Goal: Communication & Community: Answer question/provide support

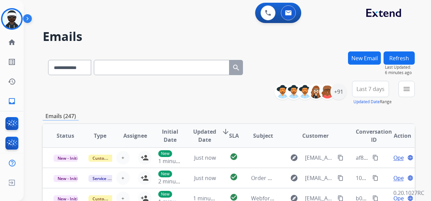
scroll to position [102, 0]
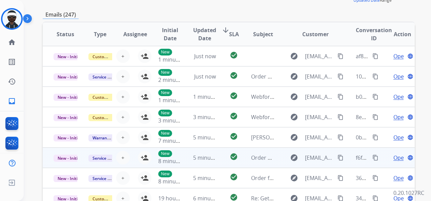
drag, startPoint x: 288, startPoint y: 98, endPoint x: 272, endPoint y: 160, distance: 64.7
click at [319, 163] on table "Status Type Assignee Initial Date Updated Date arrow_downward SLA Subject Custo…" at bounding box center [229, 135] width 372 height 227
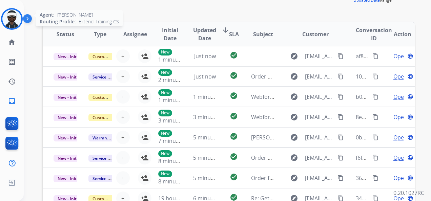
click at [3, 18] on img at bounding box center [11, 18] width 19 height 19
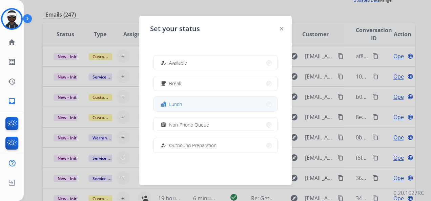
drag, startPoint x: 208, startPoint y: 107, endPoint x: 212, endPoint y: 110, distance: 5.2
click at [212, 110] on button "fastfood Lunch" at bounding box center [215, 104] width 123 height 15
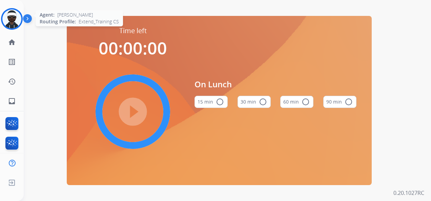
click at [2, 21] on div at bounding box center [12, 19] width 22 height 22
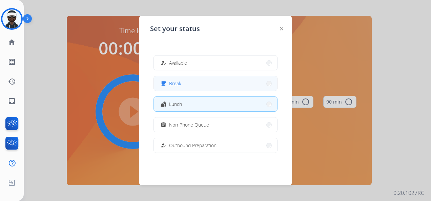
click at [170, 80] on div "free_breakfast Break" at bounding box center [170, 84] width 22 height 8
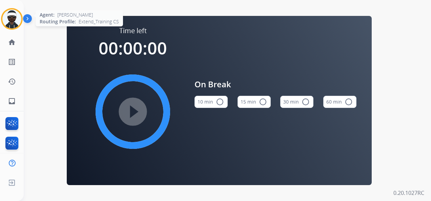
click at [18, 23] on img at bounding box center [11, 18] width 19 height 19
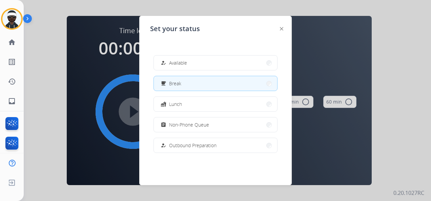
click at [191, 77] on button "free_breakfast Break" at bounding box center [215, 83] width 123 height 15
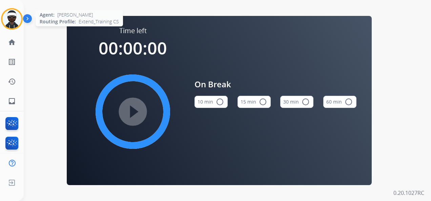
click at [12, 18] on img at bounding box center [11, 18] width 19 height 19
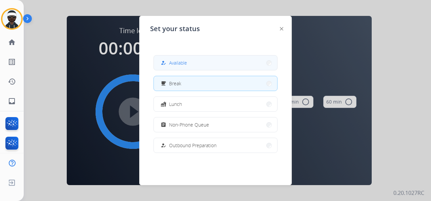
click at [185, 58] on button "how_to_reg Available" at bounding box center [215, 63] width 123 height 15
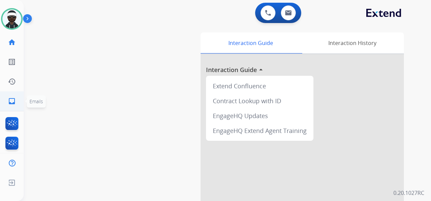
click at [12, 100] on mat-icon "inbox" at bounding box center [12, 101] width 8 height 8
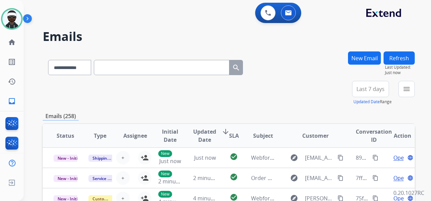
click at [354, 58] on button "New Email" at bounding box center [364, 58] width 33 height 13
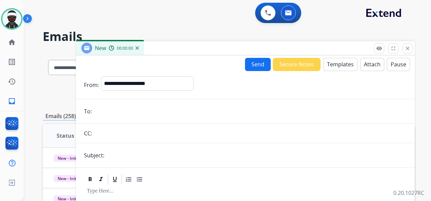
click at [154, 92] on div "**********" at bounding box center [147, 85] width 93 height 17
click at [155, 87] on select "**********" at bounding box center [147, 84] width 92 height 14
select select "**********"
click at [101, 77] on select "**********" at bounding box center [147, 84] width 92 height 14
click at [128, 122] on form "**********" at bounding box center [245, 188] width 339 height 235
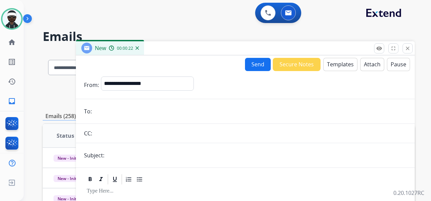
click at [132, 116] on input "email" at bounding box center [250, 112] width 313 height 14
paste input "**********"
type input "**********"
click at [123, 165] on form "**********" at bounding box center [245, 188] width 339 height 235
click at [124, 158] on input "text" at bounding box center [256, 156] width 300 height 14
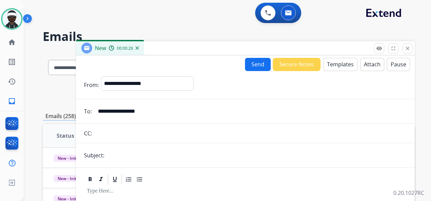
type input "**********"
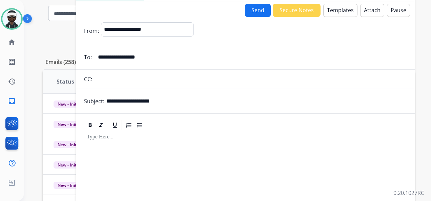
scroll to position [68, 0]
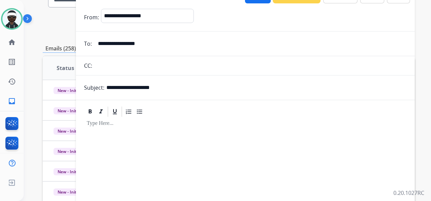
click at [138, 138] on div at bounding box center [245, 176] width 323 height 116
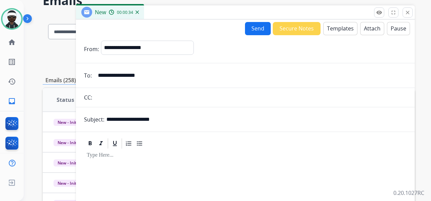
scroll to position [0, 0]
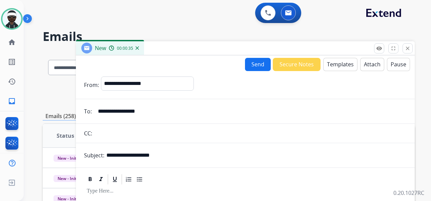
click at [348, 59] on button "Templates" at bounding box center [340, 64] width 34 height 13
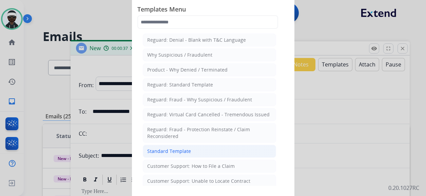
click at [189, 152] on li "Standard Template" at bounding box center [209, 151] width 133 height 13
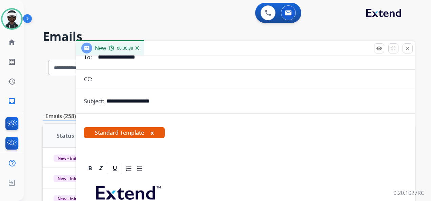
scroll to position [68, 0]
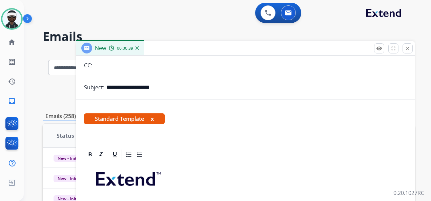
click at [151, 117] on span "Standard Template x" at bounding box center [124, 119] width 81 height 11
click at [154, 119] on button "x" at bounding box center [152, 119] width 3 height 8
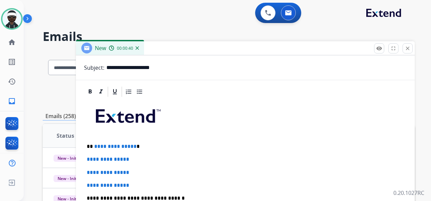
scroll to position [113, 0]
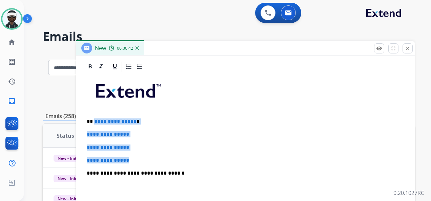
drag, startPoint x: 94, startPoint y: 120, endPoint x: 138, endPoint y: 155, distance: 56.2
click at [135, 158] on div "**********" at bounding box center [245, 189] width 323 height 233
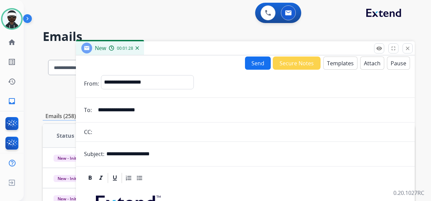
scroll to position [0, 0]
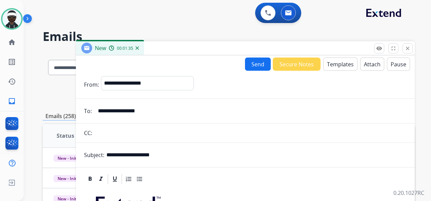
click at [256, 62] on button "Send" at bounding box center [258, 64] width 26 height 13
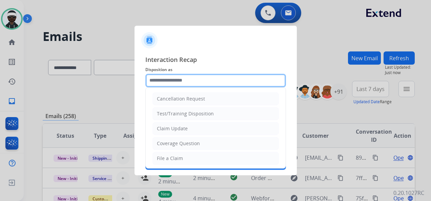
click at [178, 82] on input "text" at bounding box center [215, 81] width 141 height 14
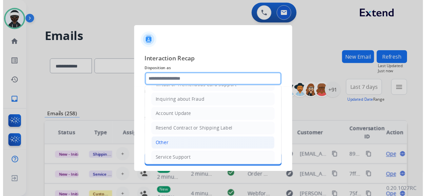
scroll to position [103, 0]
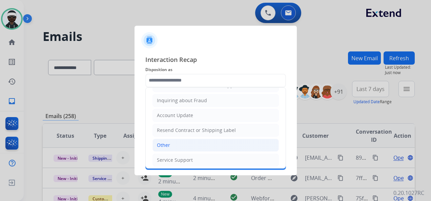
click at [180, 147] on li "Other" at bounding box center [216, 145] width 126 height 13
type input "*****"
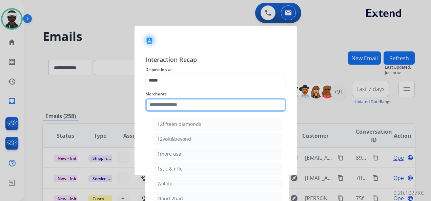
click at [183, 110] on div "Merchants 12fifteen diamonds 12volt&beyond 1more usa 1st c & r llc 2a4life 2lou…" at bounding box center [215, 100] width 141 height 27
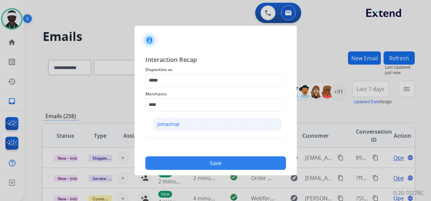
click at [177, 122] on div "Jomashop" at bounding box center [168, 124] width 22 height 7
type input "********"
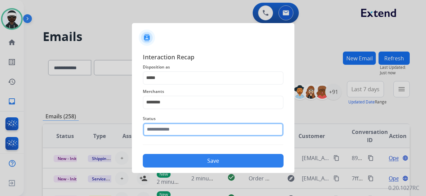
click at [171, 132] on input "text" at bounding box center [213, 130] width 141 height 14
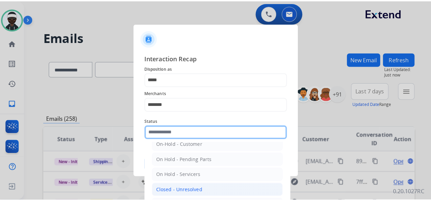
scroll to position [39, 0]
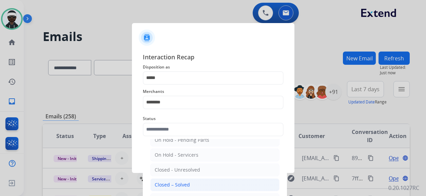
click at [188, 184] on div "Closed – Solved" at bounding box center [172, 184] width 35 height 7
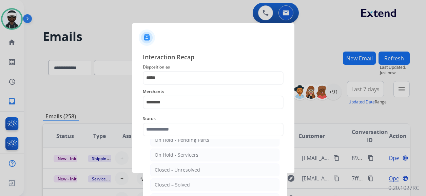
type input "**********"
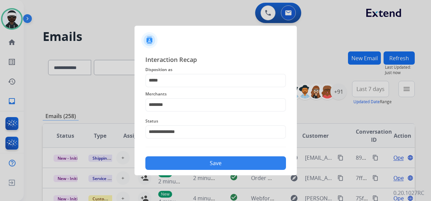
click at [238, 165] on button "Save" at bounding box center [215, 164] width 141 height 14
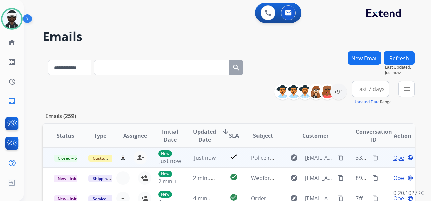
click at [373, 157] on mat-icon "content_copy" at bounding box center [376, 158] width 6 height 6
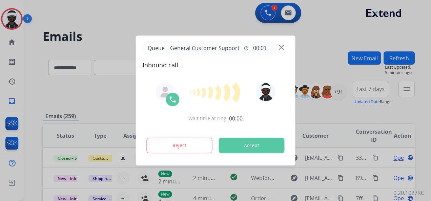
click at [253, 148] on button "Accept" at bounding box center [252, 146] width 66 height 16
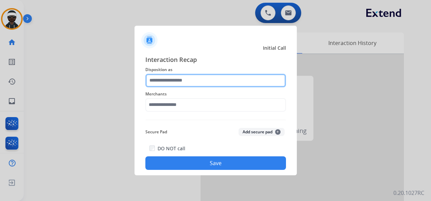
click at [218, 81] on input "text" at bounding box center [215, 81] width 141 height 14
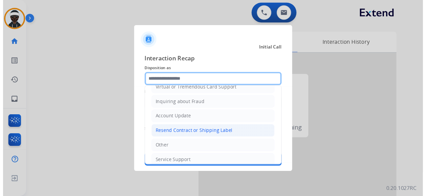
scroll to position [102, 0]
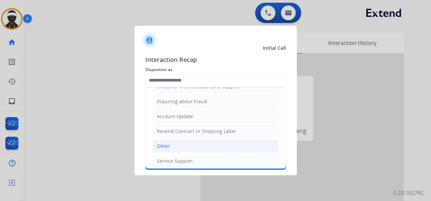
click at [192, 141] on li "Other" at bounding box center [216, 146] width 126 height 13
type input "*****"
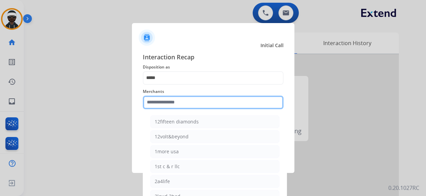
click at [188, 105] on input "text" at bounding box center [213, 103] width 141 height 14
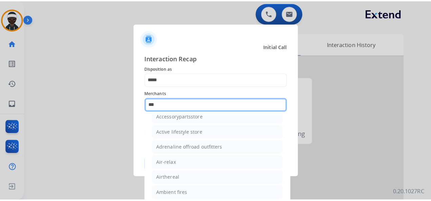
scroll to position [0, 0]
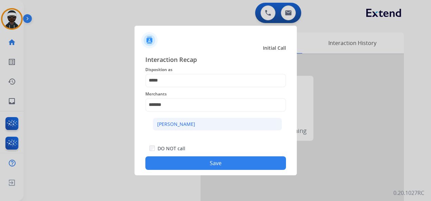
click at [181, 122] on div "[PERSON_NAME]" at bounding box center [176, 124] width 38 height 7
type input "**********"
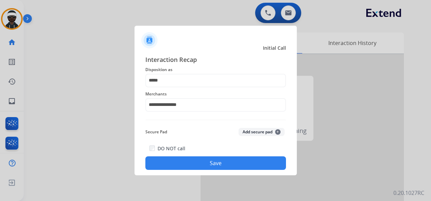
drag, startPoint x: 242, startPoint y: 170, endPoint x: 252, endPoint y: 167, distance: 9.4
click at [242, 170] on div "DO NOT call Save" at bounding box center [215, 157] width 141 height 26
click at [245, 163] on button "Save" at bounding box center [215, 164] width 141 height 14
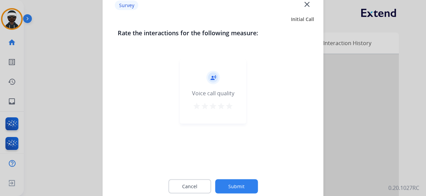
click at [249, 186] on button "Submit" at bounding box center [236, 186] width 43 height 14
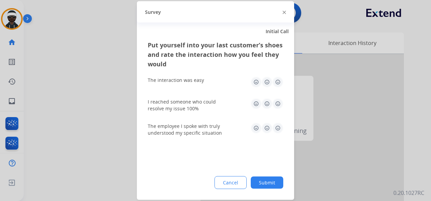
drag, startPoint x: 264, startPoint y: 182, endPoint x: 270, endPoint y: 184, distance: 5.9
click at [265, 182] on button "Submit" at bounding box center [267, 183] width 33 height 12
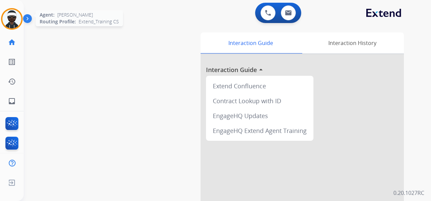
drag, startPoint x: 0, startPoint y: 16, endPoint x: 9, endPoint y: 20, distance: 10.2
click at [0, 16] on html "Outbound call Quit Outbound call Quit Schedule interaction + Add to my list Cus…" at bounding box center [215, 100] width 431 height 201
click at [11, 21] on img at bounding box center [11, 18] width 19 height 19
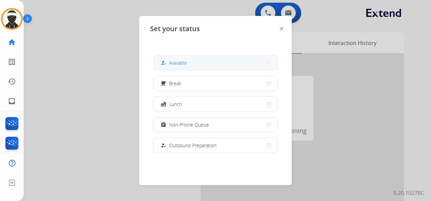
drag, startPoint x: 209, startPoint y: 66, endPoint x: 328, endPoint y: 73, distance: 119.2
click at [209, 66] on button "how_to_reg Available" at bounding box center [215, 63] width 123 height 15
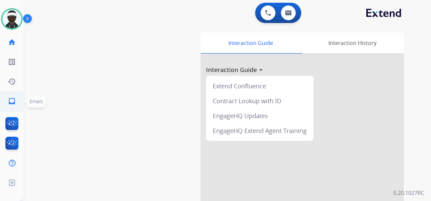
click at [13, 103] on mat-icon "inbox" at bounding box center [12, 101] width 8 height 8
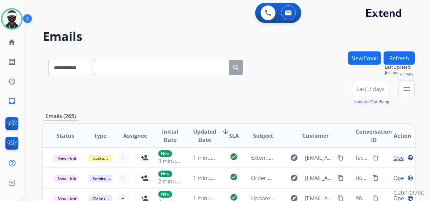
click at [407, 87] on mat-icon "menu" at bounding box center [407, 89] width 8 height 8
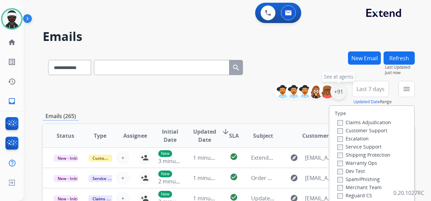
click at [342, 94] on div "+91" at bounding box center [339, 92] width 16 height 16
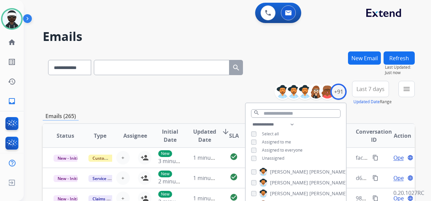
drag, startPoint x: 270, startPoint y: 160, endPoint x: 276, endPoint y: 157, distance: 6.8
click at [270, 160] on span "Unassigned" at bounding box center [273, 159] width 22 height 6
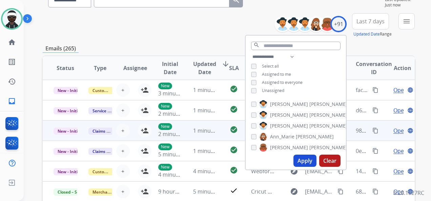
scroll to position [1, 0]
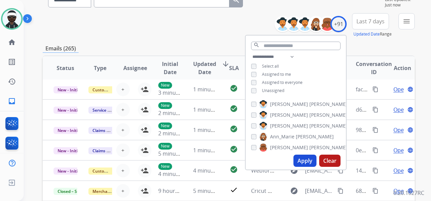
click at [307, 160] on button "Apply" at bounding box center [305, 161] width 23 height 12
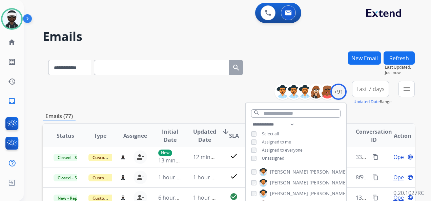
click at [201, 98] on div "**********" at bounding box center [229, 93] width 372 height 24
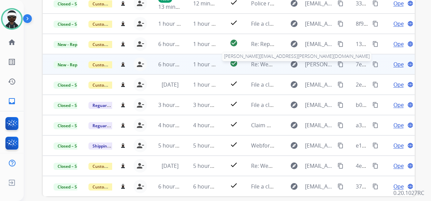
scroll to position [170, 0]
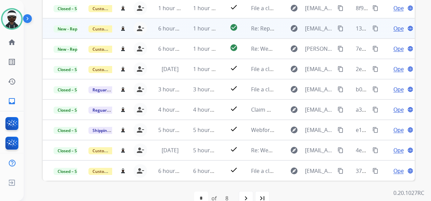
click at [394, 29] on span "Open" at bounding box center [401, 28] width 14 height 8
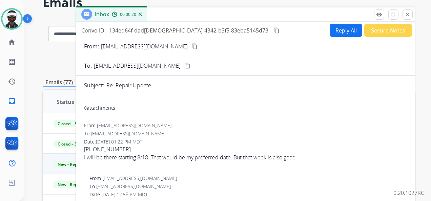
scroll to position [0, 0]
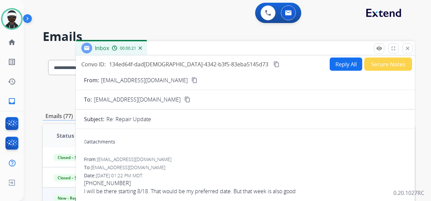
click at [191, 80] on button "content_copy" at bounding box center [195, 80] width 8 height 8
click at [283, 141] on div "0 attachments" at bounding box center [245, 143] width 323 height 16
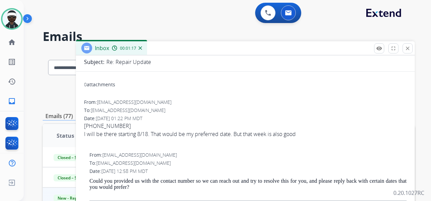
scroll to position [68, 0]
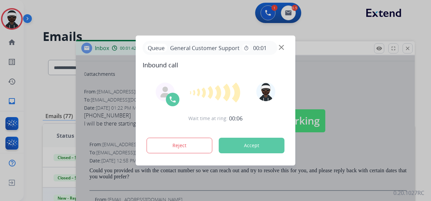
click at [247, 146] on button "Accept" at bounding box center [252, 146] width 66 height 16
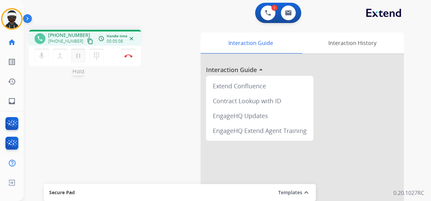
click at [79, 54] on mat-icon "pause" at bounding box center [78, 56] width 8 height 8
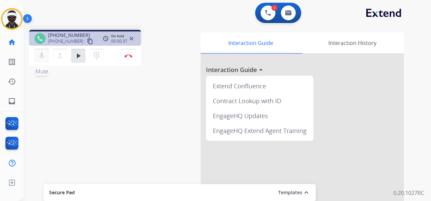
click at [37, 56] on button "mic Mute" at bounding box center [42, 56] width 14 height 14
click at [38, 54] on mat-icon "mic_off" at bounding box center [42, 56] width 8 height 8
click at [80, 55] on mat-icon "play_arrow" at bounding box center [78, 56] width 8 height 8
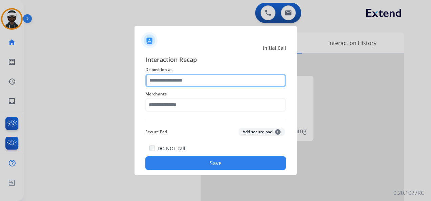
click at [183, 81] on input "text" at bounding box center [215, 81] width 141 height 14
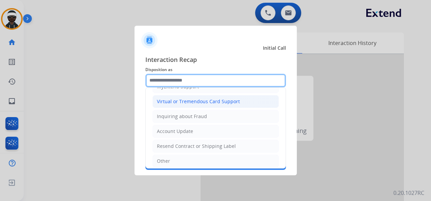
scroll to position [103, 0]
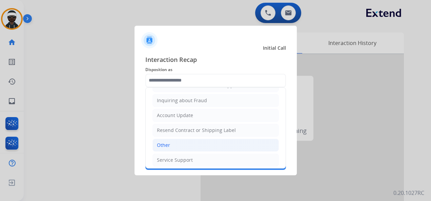
click at [193, 142] on li "Other" at bounding box center [216, 145] width 126 height 13
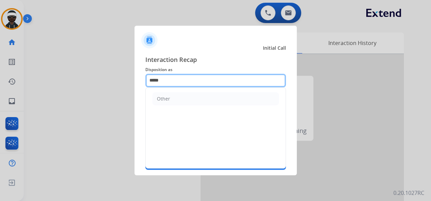
click at [180, 76] on input "*****" at bounding box center [215, 81] width 141 height 14
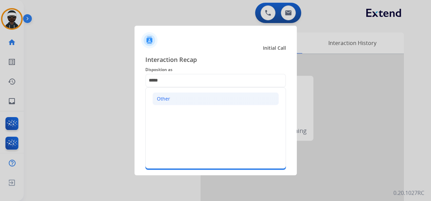
click at [185, 94] on li "Other" at bounding box center [216, 99] width 126 height 13
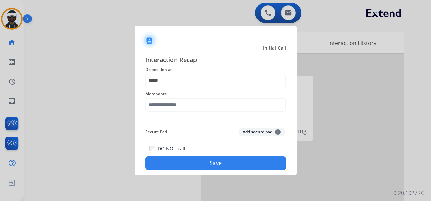
drag, startPoint x: 205, startPoint y: 56, endPoint x: 245, endPoint y: 64, distance: 41.1
click at [205, 56] on span "Interaction Recap" at bounding box center [215, 60] width 141 height 11
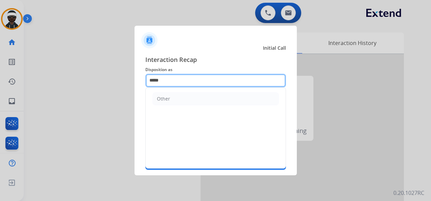
click at [207, 85] on input "*****" at bounding box center [215, 81] width 141 height 14
drag, startPoint x: 201, startPoint y: 84, endPoint x: 96, endPoint y: 74, distance: 106.3
click at [0, 75] on app-contact-recap-modal "Initial Call Interaction Recap Disposition as ***** Other Merchants Secure Pad …" at bounding box center [0, 100] width 0 height 201
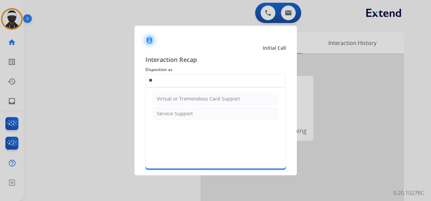
click at [187, 96] on div "Virtual or Tremendous Card Support" at bounding box center [198, 99] width 83 height 7
type input "**********"
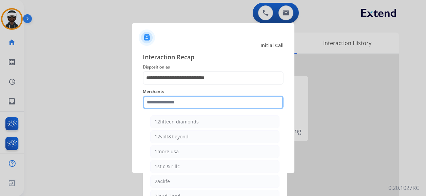
click at [173, 104] on input "text" at bounding box center [213, 103] width 141 height 14
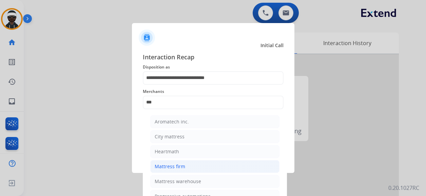
click at [176, 164] on div "Mattress firm" at bounding box center [170, 166] width 31 height 7
type input "**********"
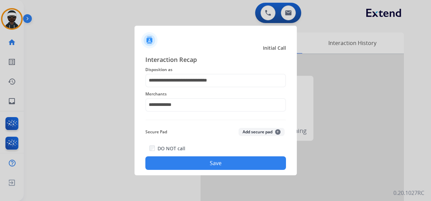
click at [207, 163] on button "Save" at bounding box center [215, 164] width 141 height 14
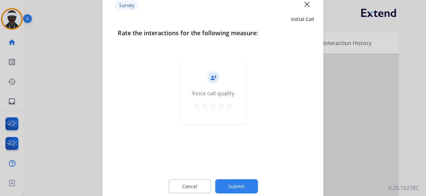
click at [250, 183] on button "Submit" at bounding box center [236, 186] width 43 height 14
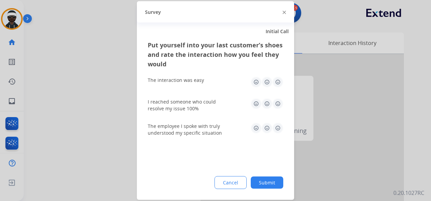
click at [271, 179] on button "Submit" at bounding box center [267, 183] width 33 height 12
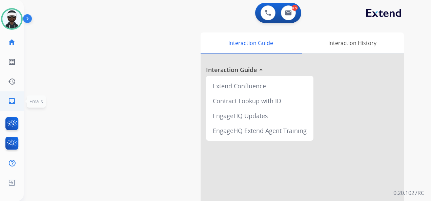
click at [15, 101] on mat-icon "inbox" at bounding box center [12, 101] width 8 height 8
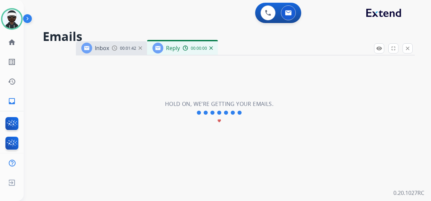
select select "**********"
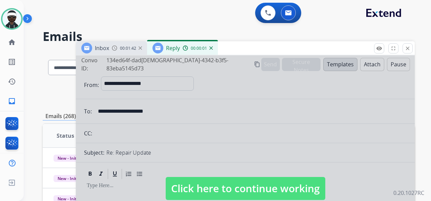
click at [222, 193] on span "Click here to continue working" at bounding box center [246, 188] width 160 height 23
select select
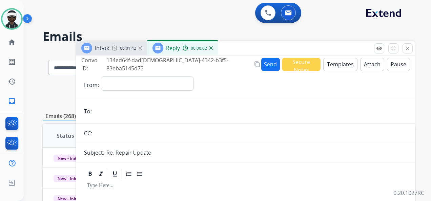
click at [130, 53] on div "Inbox 00:01:42" at bounding box center [111, 48] width 71 height 14
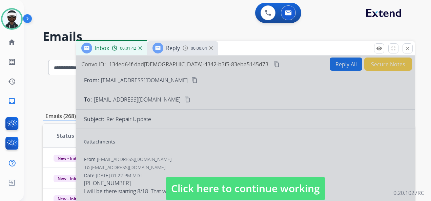
click at [146, 111] on div at bounding box center [245, 182] width 339 height 253
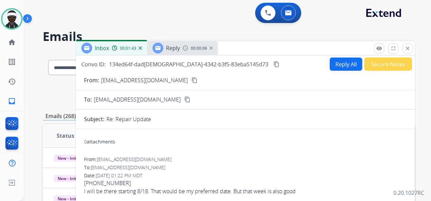
click at [192, 82] on mat-icon "content_copy" at bounding box center [195, 80] width 6 height 6
click at [173, 50] on span "Reply" at bounding box center [173, 47] width 14 height 7
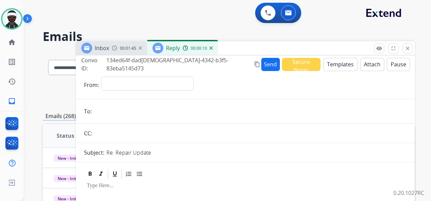
click at [133, 105] on input "email" at bounding box center [250, 112] width 313 height 14
paste input "**********"
type input "**********"
click at [134, 82] on select "**********" at bounding box center [147, 84] width 92 height 14
select select "**********"
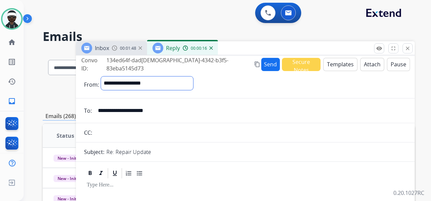
click at [101, 77] on select "**********" at bounding box center [147, 84] width 92 height 14
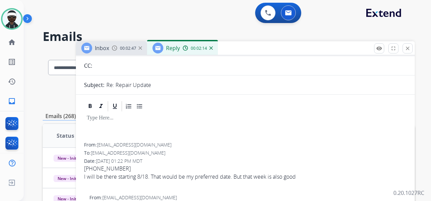
scroll to position [68, 0]
click at [100, 122] on div at bounding box center [245, 128] width 323 height 31
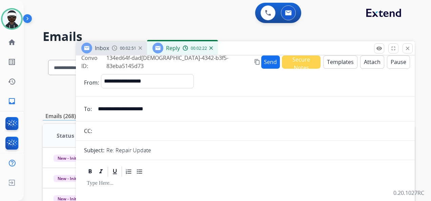
scroll to position [0, 0]
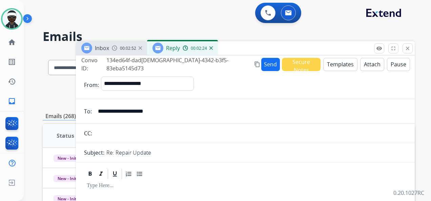
click at [341, 66] on button "Templates" at bounding box center [340, 64] width 34 height 13
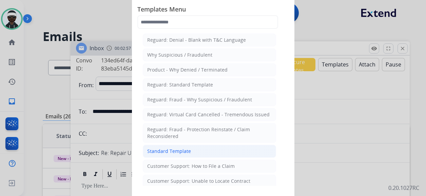
click at [190, 151] on li "Standard Template" at bounding box center [209, 151] width 133 height 13
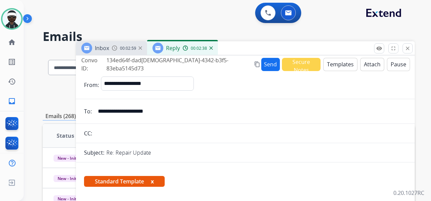
click at [154, 181] on button "x" at bounding box center [152, 182] width 3 height 8
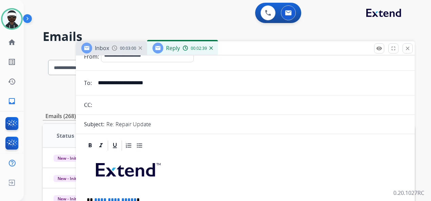
scroll to position [68, 0]
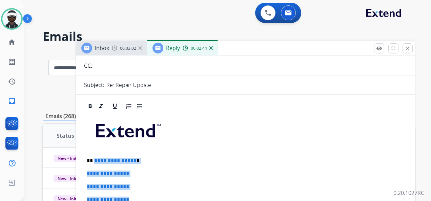
drag, startPoint x: 94, startPoint y: 160, endPoint x: 147, endPoint y: 195, distance: 63.9
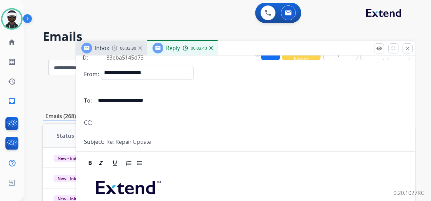
scroll to position [0, 0]
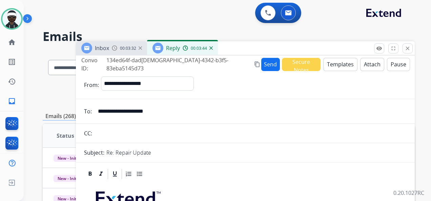
click at [261, 70] on button "Send" at bounding box center [270, 64] width 19 height 13
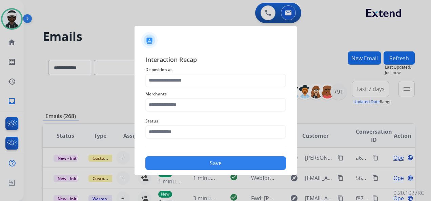
click at [179, 89] on div "Merchants" at bounding box center [215, 100] width 141 height 27
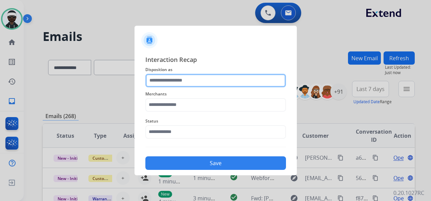
click at [180, 83] on input "text" at bounding box center [215, 81] width 141 height 14
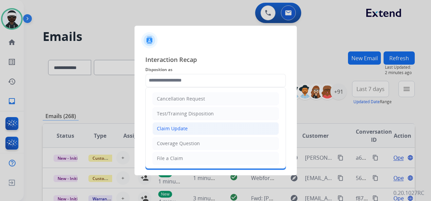
click at [192, 127] on li "Claim Update" at bounding box center [216, 128] width 126 height 13
type input "**********"
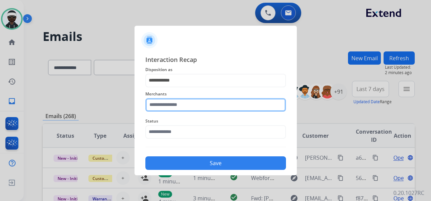
click at [175, 108] on input "text" at bounding box center [215, 105] width 141 height 14
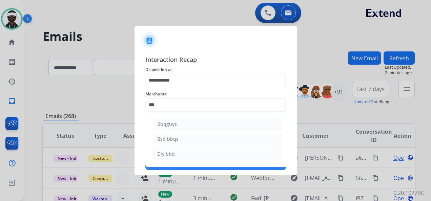
drag, startPoint x: 181, startPoint y: 128, endPoint x: 195, endPoint y: 127, distance: 14.3
click at [181, 127] on li "Bbqguys" at bounding box center [217, 124] width 129 height 13
type input "*******"
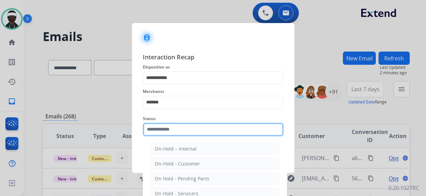
click at [171, 134] on input "text" at bounding box center [213, 130] width 141 height 14
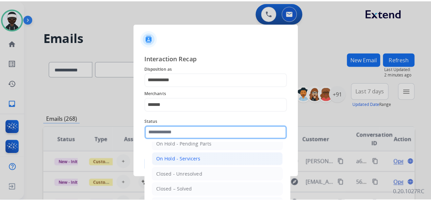
scroll to position [39, 0]
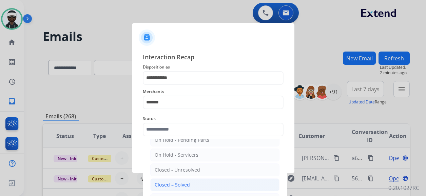
drag, startPoint x: 192, startPoint y: 180, endPoint x: 197, endPoint y: 176, distance: 6.7
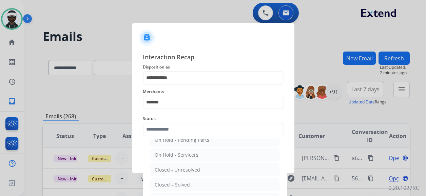
click at [192, 180] on li "Closed – Solved" at bounding box center [214, 184] width 129 height 13
type input "**********"
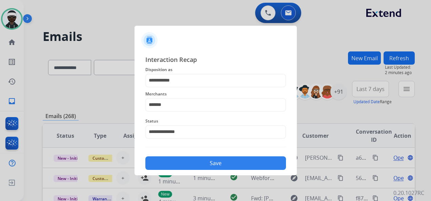
click at [198, 163] on button "Save" at bounding box center [215, 164] width 141 height 14
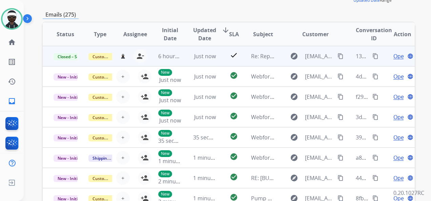
scroll to position [0, 0]
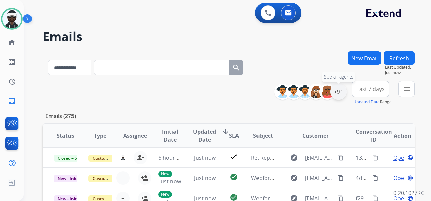
click at [336, 87] on div "+91" at bounding box center [339, 92] width 16 height 16
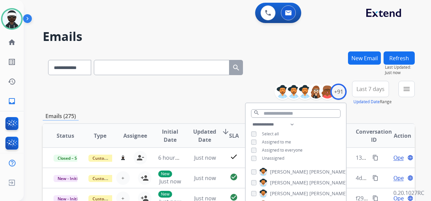
drag, startPoint x: 269, startPoint y: 157, endPoint x: 302, endPoint y: 156, distance: 33.3
click at [270, 157] on span "Unassigned" at bounding box center [273, 159] width 22 height 6
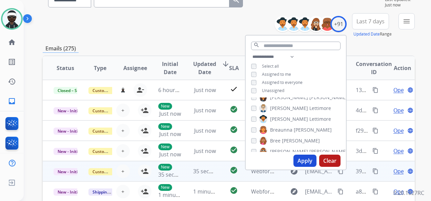
scroll to position [68, 0]
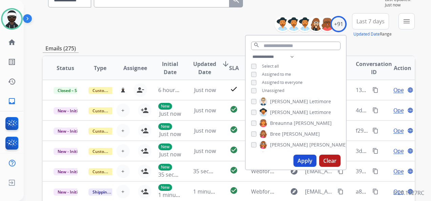
click at [301, 163] on button "Apply" at bounding box center [305, 161] width 23 height 12
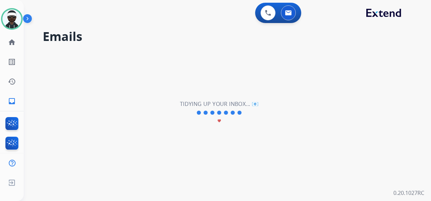
scroll to position [0, 0]
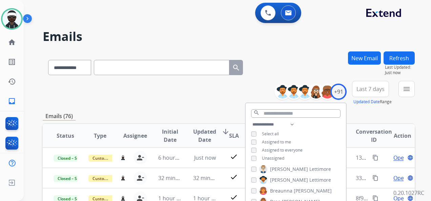
click at [191, 98] on div "**********" at bounding box center [229, 93] width 372 height 24
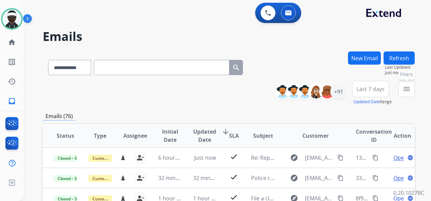
click at [404, 93] on mat-icon "menu" at bounding box center [407, 89] width 8 height 8
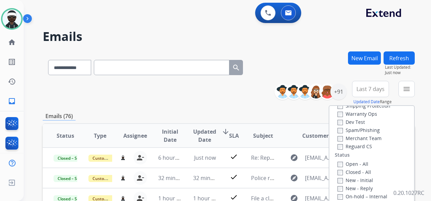
scroll to position [68, 0]
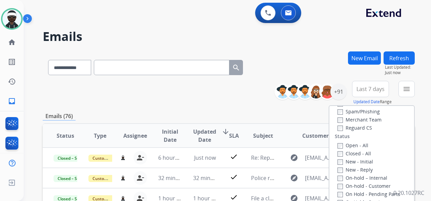
drag, startPoint x: 362, startPoint y: 163, endPoint x: 360, endPoint y: 170, distance: 7.1
click at [362, 164] on label "New - Initial" at bounding box center [356, 162] width 36 height 6
click at [359, 171] on label "New - Reply" at bounding box center [355, 170] width 35 height 6
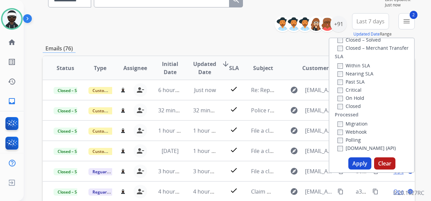
click at [356, 164] on button "Apply" at bounding box center [360, 164] width 23 height 12
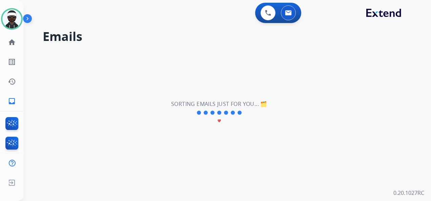
scroll to position [0, 0]
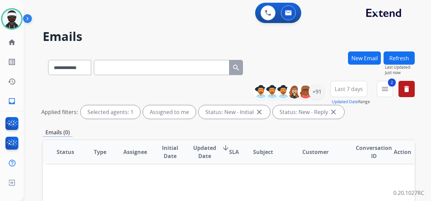
click at [344, 95] on button "Last 7 days" at bounding box center [349, 89] width 37 height 16
click at [344, 164] on div "Last 30 days" at bounding box center [346, 161] width 37 height 12
click at [341, 88] on span "Last 30 days" at bounding box center [349, 89] width 31 height 3
click at [333, 92] on button "Last 30 days" at bounding box center [349, 89] width 37 height 16
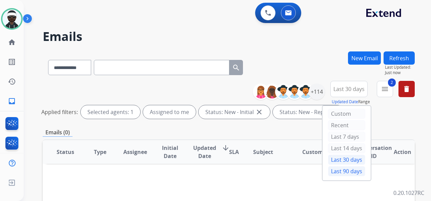
click at [343, 169] on div "Last 90 days" at bounding box center [346, 171] width 37 height 10
click at [388, 93] on mat-icon "menu" at bounding box center [385, 89] width 8 height 8
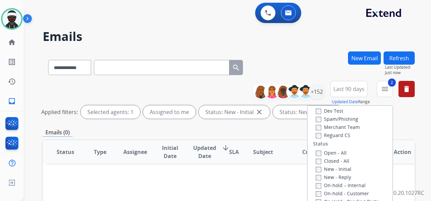
scroll to position [43, 0]
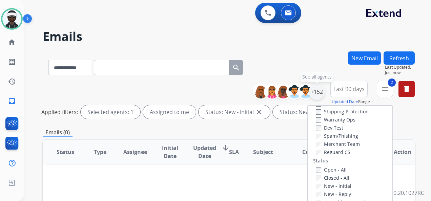
click at [320, 93] on div "+152" at bounding box center [317, 92] width 16 height 16
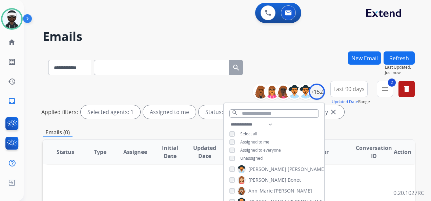
click at [244, 159] on span "Unassigned" at bounding box center [251, 159] width 22 height 6
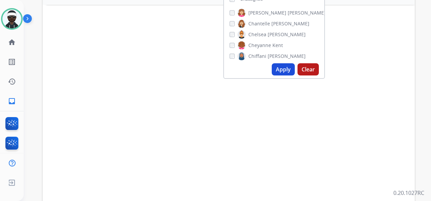
scroll to position [170, 0]
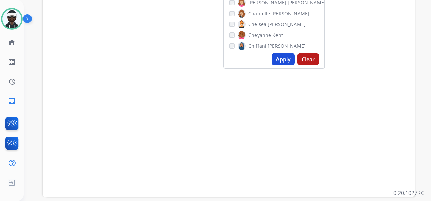
click at [289, 57] on button "Apply" at bounding box center [283, 59] width 23 height 12
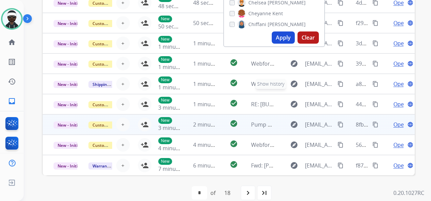
scroll to position [201, 0]
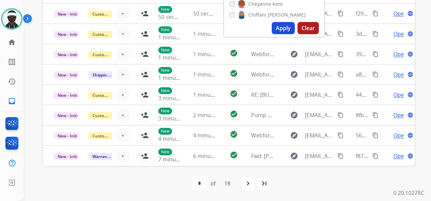
click at [299, 181] on div "first_page navigate_before * * * * * * * * * ** ** ** ** ** ** ** ** ** of 18 n…" at bounding box center [229, 184] width 372 height 14
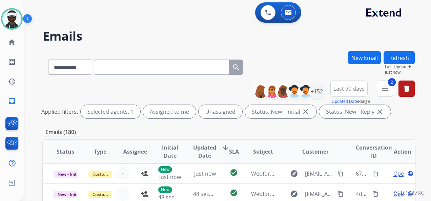
scroll to position [0, 0]
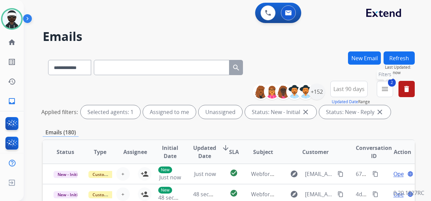
click at [387, 86] on mat-icon "menu" at bounding box center [385, 89] width 8 height 8
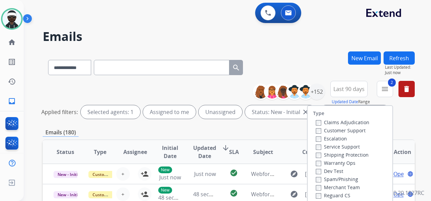
click at [327, 131] on label "Customer Support" at bounding box center [341, 130] width 50 height 6
click at [345, 155] on label "Shipping Protection" at bounding box center [342, 155] width 53 height 6
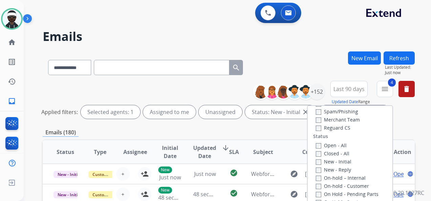
click at [337, 130] on label "Reguard CS" at bounding box center [333, 128] width 35 height 6
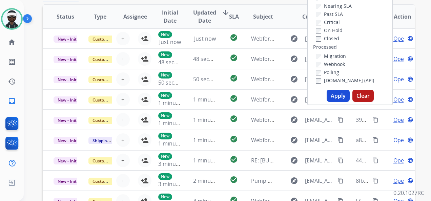
click at [339, 98] on button "Apply" at bounding box center [338, 96] width 23 height 12
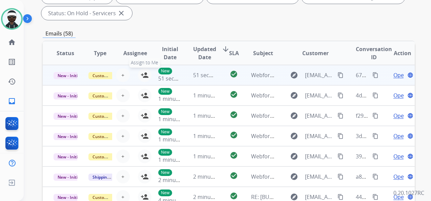
click at [144, 75] on mat-icon "person_add" at bounding box center [145, 75] width 8 height 8
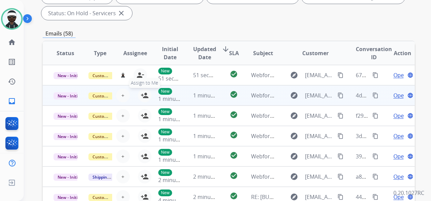
click at [144, 97] on mat-icon "person_add" at bounding box center [145, 96] width 8 height 8
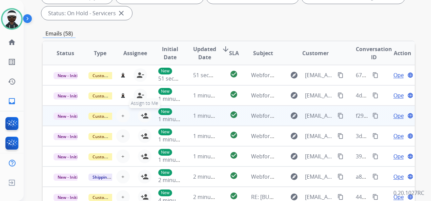
click at [144, 115] on mat-icon "person_add" at bounding box center [145, 116] width 8 height 8
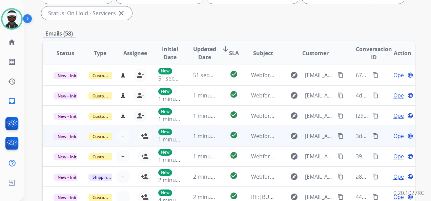
click at [147, 138] on td "New 1 minute ago" at bounding box center [164, 136] width 35 height 20
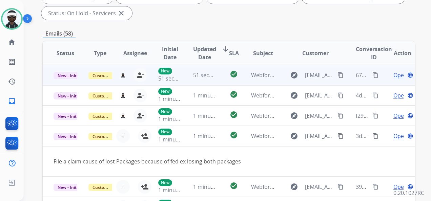
click at [394, 77] on span "Open" at bounding box center [401, 75] width 14 height 8
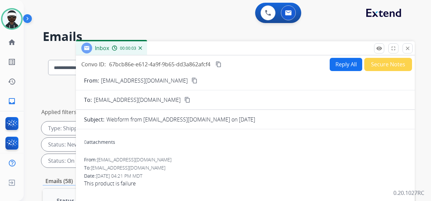
click at [192, 81] on mat-icon "content_copy" at bounding box center [195, 81] width 6 height 6
click at [339, 67] on button "Reply All" at bounding box center [346, 64] width 33 height 13
select select "**********"
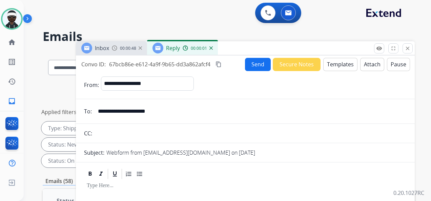
click at [335, 64] on button "Templates" at bounding box center [340, 64] width 34 height 13
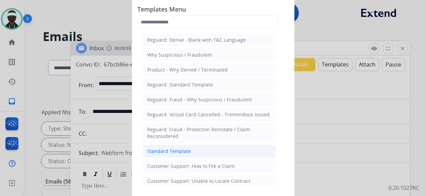
click at [193, 149] on li "Standard Template" at bounding box center [209, 151] width 133 height 13
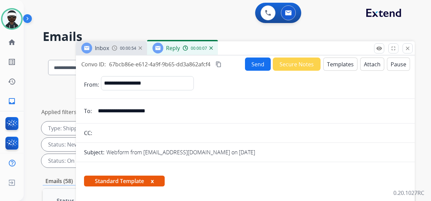
click at [153, 181] on button "x" at bounding box center [152, 181] width 3 height 8
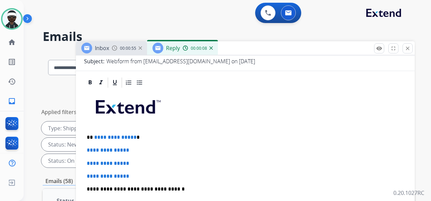
scroll to position [92, 0]
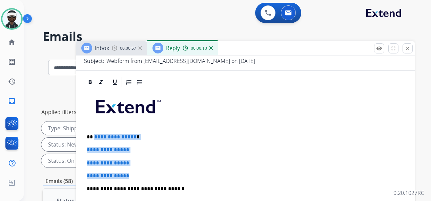
drag, startPoint x: 93, startPoint y: 136, endPoint x: 147, endPoint y: 177, distance: 67.9
click at [147, 177] on div "**********" at bounding box center [245, 204] width 323 height 233
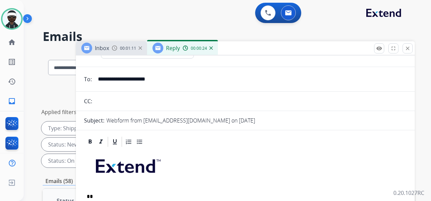
scroll to position [0, 0]
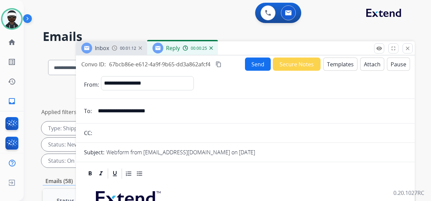
click at [258, 67] on button "Send" at bounding box center [258, 64] width 26 height 13
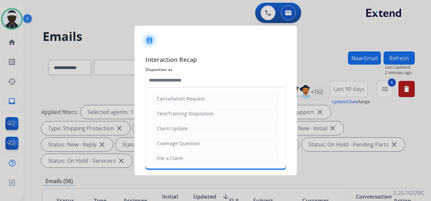
click at [180, 76] on input "text" at bounding box center [215, 81] width 141 height 14
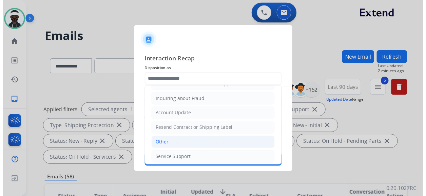
scroll to position [103, 0]
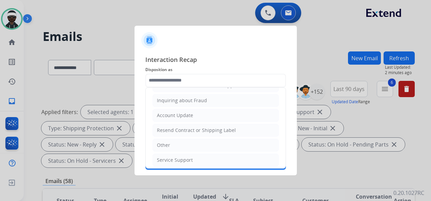
drag, startPoint x: 181, startPoint y: 145, endPoint x: 187, endPoint y: 127, distance: 18.7
click at [181, 144] on li "Other" at bounding box center [216, 145] width 126 height 13
type input "*****"
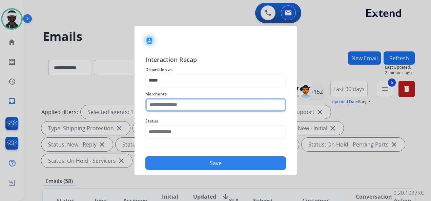
click at [176, 104] on input "text" at bounding box center [215, 105] width 141 height 14
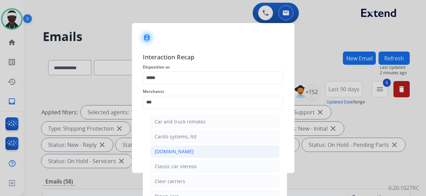
click at [186, 150] on li "[DOMAIN_NAME]" at bounding box center [214, 151] width 129 height 13
type input "**********"
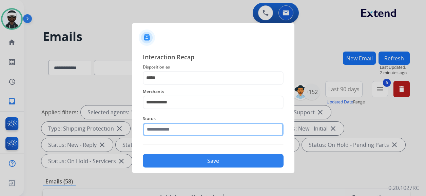
click at [193, 129] on input "text" at bounding box center [213, 130] width 141 height 14
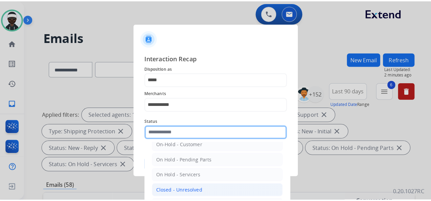
scroll to position [39, 0]
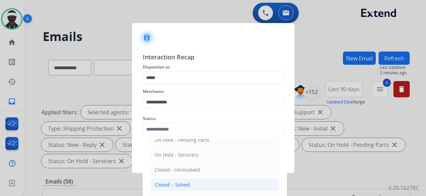
click at [180, 182] on div "Closed – Solved" at bounding box center [172, 184] width 35 height 7
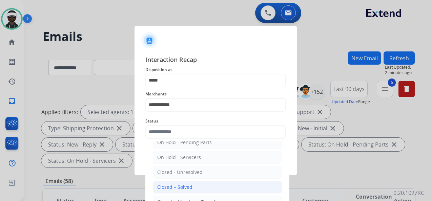
type input "**********"
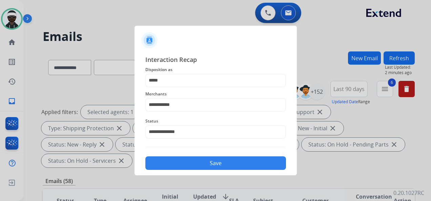
click at [222, 162] on button "Save" at bounding box center [215, 164] width 141 height 14
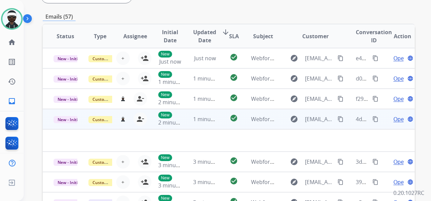
scroll to position [170, 0]
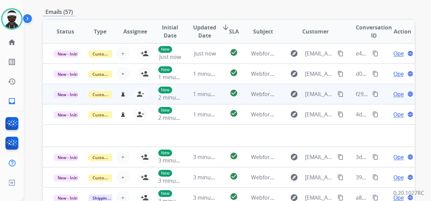
click at [394, 94] on span "Open" at bounding box center [401, 94] width 14 height 8
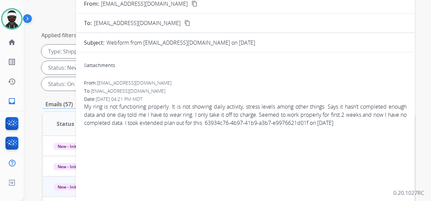
scroll to position [68, 0]
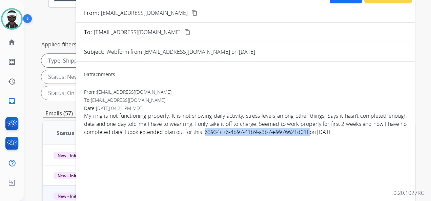
drag, startPoint x: 346, startPoint y: 134, endPoint x: 241, endPoint y: 133, distance: 105.1
click at [241, 133] on span "My ring is not functioning properly. It is not showing daily activity, stress l…" at bounding box center [245, 124] width 323 height 24
copy span "63934c76-4b97-41b9-a3b7-e9976621d01f"
click at [192, 14] on mat-icon "content_copy" at bounding box center [195, 13] width 6 height 6
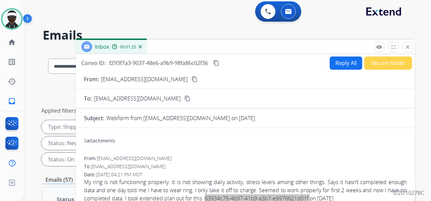
scroll to position [0, 0]
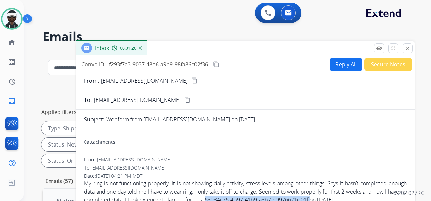
click at [345, 63] on button "Reply All" at bounding box center [346, 64] width 33 height 13
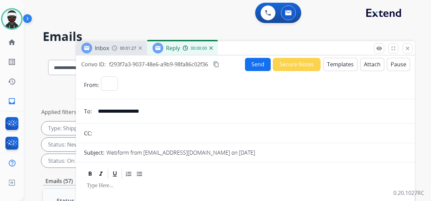
select select "**********"
click at [338, 71] on button "Templates" at bounding box center [340, 64] width 34 height 13
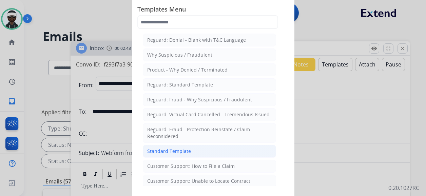
click at [190, 148] on li "Standard Template" at bounding box center [209, 151] width 133 height 13
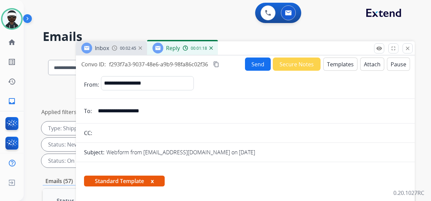
click at [324, 50] on div "Inbox 00:02:45 Reply 00:01:18" at bounding box center [245, 48] width 339 height 14
click at [328, 62] on button "Templates" at bounding box center [340, 64] width 34 height 13
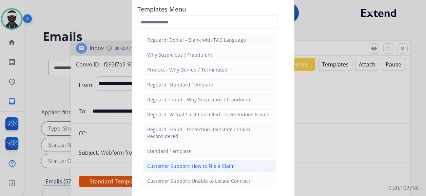
click at [217, 168] on li "Customer Support: How to File a Claim" at bounding box center [209, 166] width 133 height 13
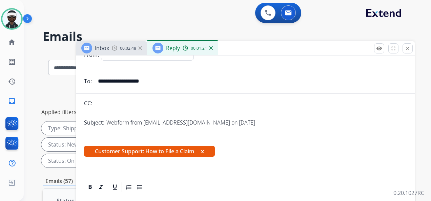
scroll to position [34, 0]
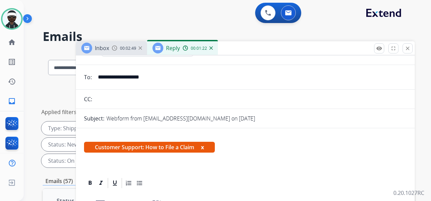
click at [206, 147] on span "Customer Support: How to File a Claim x" at bounding box center [149, 147] width 131 height 11
click at [202, 147] on button "x" at bounding box center [202, 147] width 3 height 8
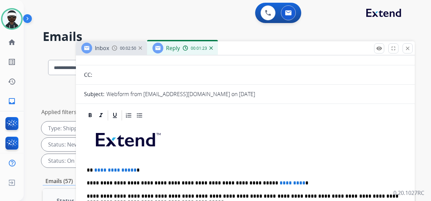
scroll to position [82, 0]
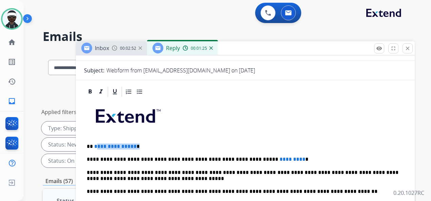
drag, startPoint x: 151, startPoint y: 148, endPoint x: 97, endPoint y: 145, distance: 54.3
click at [94, 145] on p "**********" at bounding box center [243, 147] width 312 height 6
drag, startPoint x: 280, startPoint y: 160, endPoint x: 224, endPoint y: 159, distance: 55.9
click at [224, 159] on p "**********" at bounding box center [243, 160] width 312 height 6
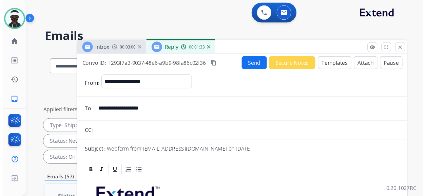
scroll to position [0, 0]
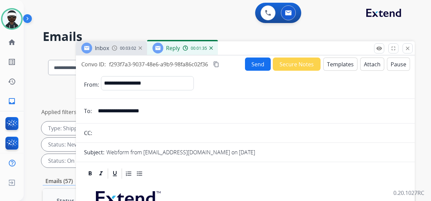
click at [253, 68] on button "Send" at bounding box center [258, 64] width 26 height 13
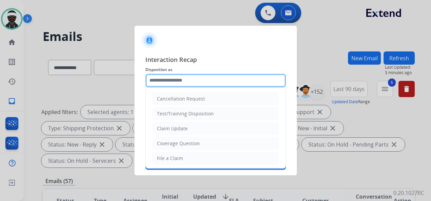
click at [186, 81] on input "text" at bounding box center [215, 81] width 141 height 14
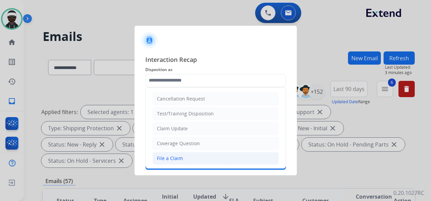
click at [195, 155] on li "File a Claim" at bounding box center [216, 158] width 126 height 13
type input "**********"
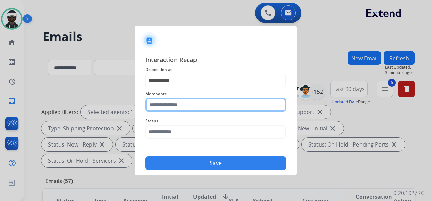
click at [177, 102] on input "text" at bounding box center [215, 105] width 141 height 14
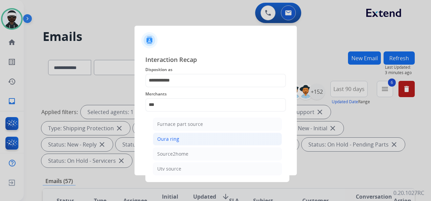
click at [205, 140] on li "Oura ring" at bounding box center [217, 139] width 129 height 13
type input "*********"
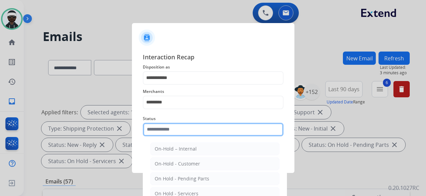
click at [182, 131] on input "text" at bounding box center [213, 130] width 141 height 14
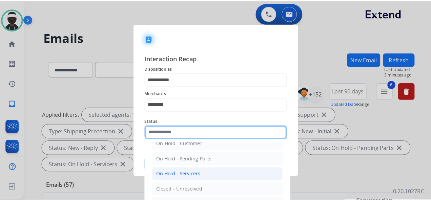
scroll to position [39, 0]
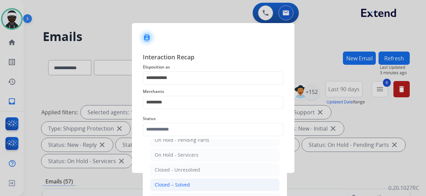
click at [199, 180] on li "Closed – Solved" at bounding box center [214, 184] width 129 height 13
type input "**********"
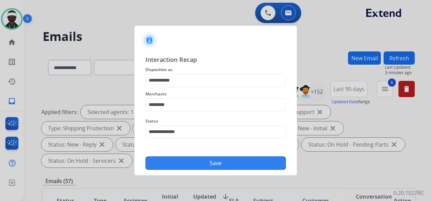
click at [202, 162] on button "Save" at bounding box center [215, 164] width 141 height 14
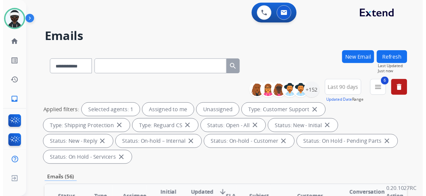
scroll to position [0, 0]
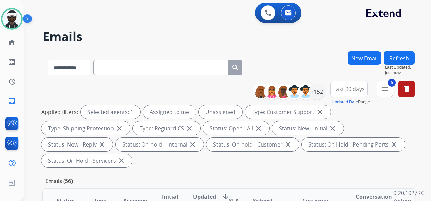
click at [70, 70] on select "**********" at bounding box center [69, 67] width 42 height 15
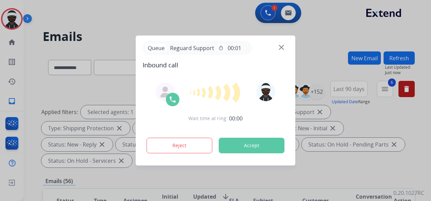
click at [248, 142] on button "Accept" at bounding box center [252, 146] width 66 height 16
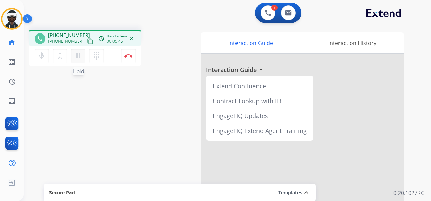
click at [75, 53] on mat-icon "pause" at bounding box center [78, 56] width 8 height 8
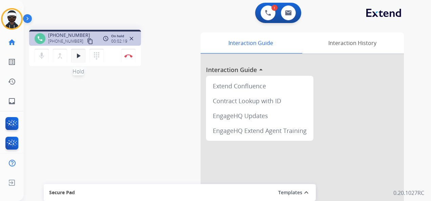
click at [81, 61] on button "play_arrow Hold" at bounding box center [78, 56] width 14 height 14
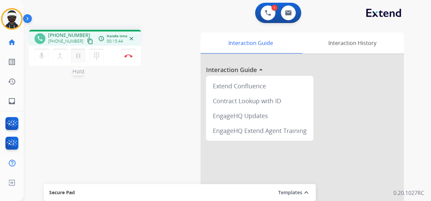
click at [77, 58] on mat-icon "pause" at bounding box center [78, 56] width 8 height 8
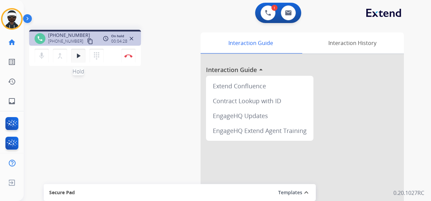
click at [76, 56] on mat-icon "play_arrow" at bounding box center [78, 56] width 8 height 8
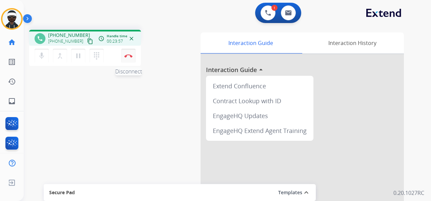
click at [133, 58] on button "Disconnect" at bounding box center [128, 56] width 14 height 14
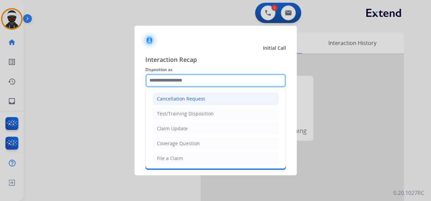
drag, startPoint x: 183, startPoint y: 85, endPoint x: 244, endPoint y: 96, distance: 62.0
click at [183, 85] on input "text" at bounding box center [215, 81] width 141 height 14
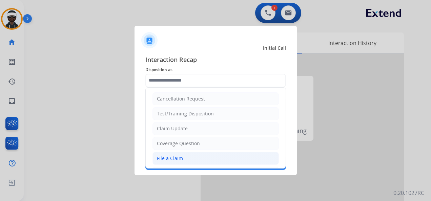
drag, startPoint x: 191, startPoint y: 158, endPoint x: 199, endPoint y: 152, distance: 10.5
click at [192, 157] on li "File a Claim" at bounding box center [216, 158] width 126 height 13
type input "**********"
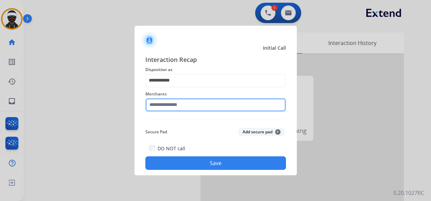
click at [194, 105] on input "text" at bounding box center [215, 105] width 141 height 14
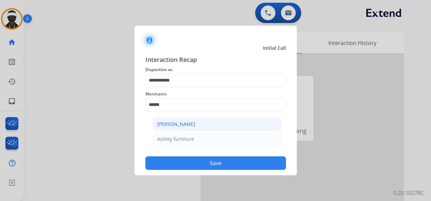
click at [206, 128] on li "[PERSON_NAME]" at bounding box center [217, 124] width 129 height 13
type input "**********"
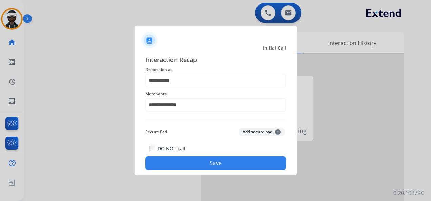
click at [226, 159] on button "Save" at bounding box center [215, 164] width 141 height 14
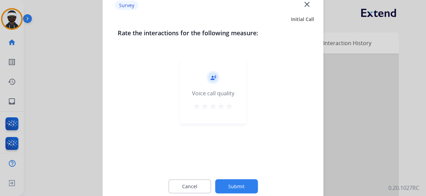
click at [234, 186] on button "Submit" at bounding box center [236, 186] width 43 height 14
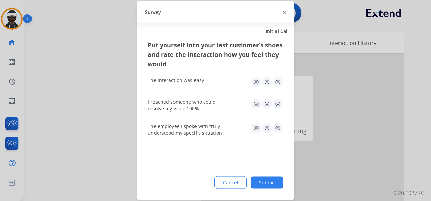
click at [265, 184] on button "Submit" at bounding box center [267, 183] width 33 height 12
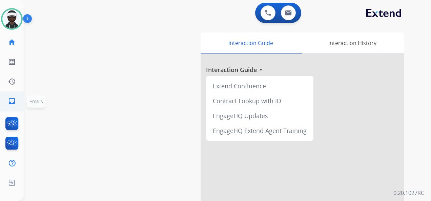
click at [13, 101] on mat-icon "inbox" at bounding box center [12, 101] width 8 height 8
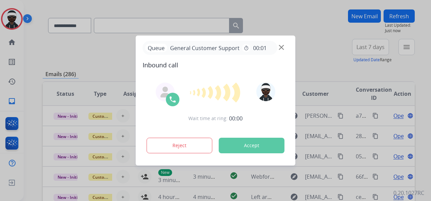
scroll to position [34, 0]
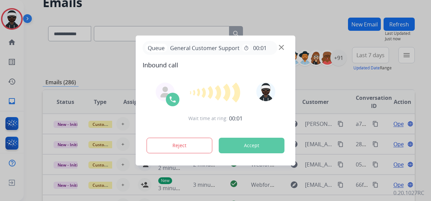
click at [252, 146] on button "Accept" at bounding box center [252, 146] width 66 height 16
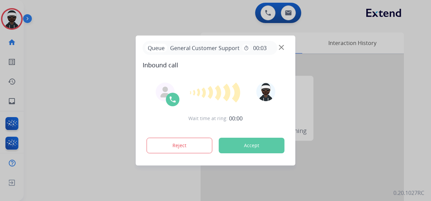
drag, startPoint x: 255, startPoint y: 143, endPoint x: 263, endPoint y: 133, distance: 13.0
click at [256, 142] on button "Accept" at bounding box center [252, 146] width 66 height 16
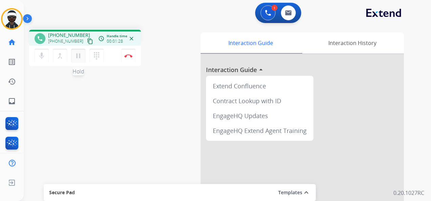
click at [76, 54] on mat-icon "pause" at bounding box center [78, 56] width 8 height 8
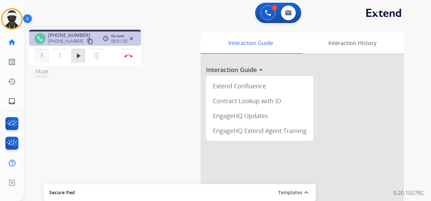
click at [41, 57] on mat-icon "mic" at bounding box center [42, 56] width 8 height 8
click at [44, 56] on mat-icon "mic_off" at bounding box center [42, 56] width 8 height 8
click at [76, 57] on mat-icon "play_arrow" at bounding box center [78, 56] width 8 height 8
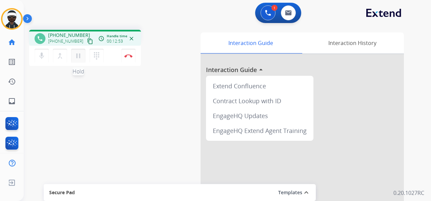
click at [79, 58] on mat-icon "pause" at bounding box center [78, 56] width 8 height 8
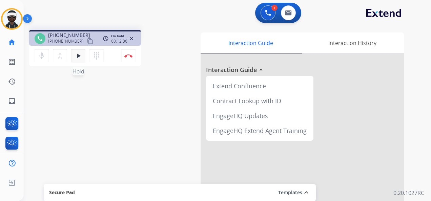
click at [77, 57] on mat-icon "play_arrow" at bounding box center [78, 56] width 8 height 8
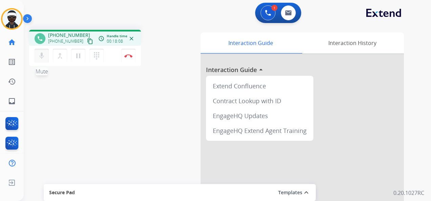
click at [43, 57] on mat-icon "mic" at bounding box center [42, 56] width 8 height 8
click at [39, 55] on mat-icon "mic_off" at bounding box center [42, 56] width 8 height 8
click at [125, 55] on img at bounding box center [128, 55] width 8 height 3
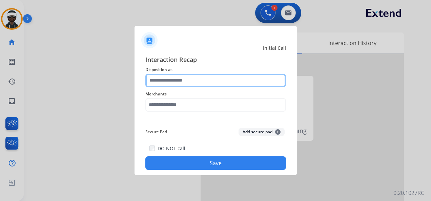
click at [196, 80] on input "text" at bounding box center [215, 81] width 141 height 14
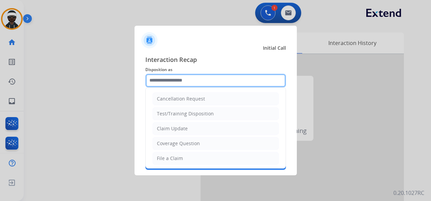
scroll to position [34, 0]
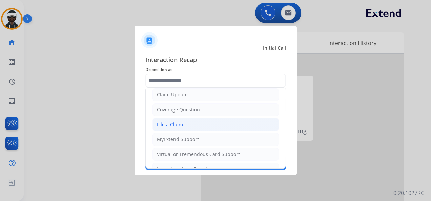
click at [185, 122] on li "File a Claim" at bounding box center [216, 124] width 126 height 13
type input "**********"
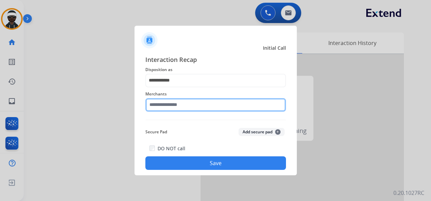
click at [183, 104] on input "text" at bounding box center [215, 105] width 141 height 14
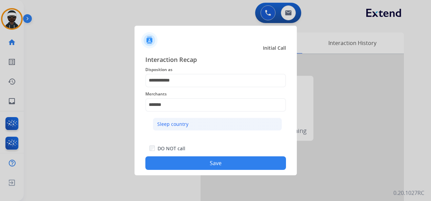
click at [212, 123] on li "Sleep country" at bounding box center [217, 124] width 129 height 13
type input "**********"
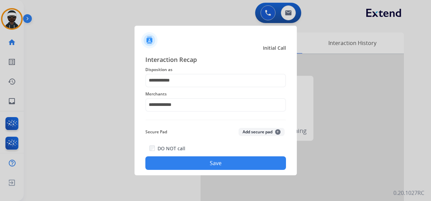
click at [221, 162] on button "Save" at bounding box center [215, 164] width 141 height 14
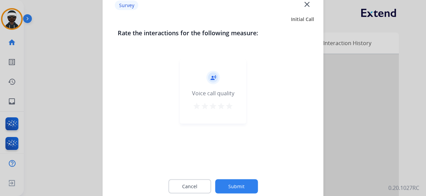
click at [231, 187] on button "Submit" at bounding box center [236, 186] width 43 height 14
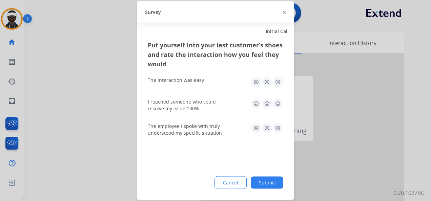
click at [263, 180] on button "Submit" at bounding box center [267, 183] width 33 height 12
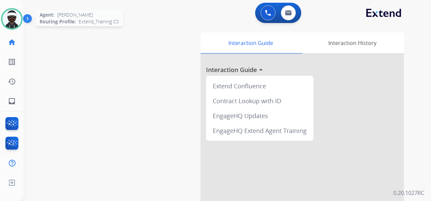
click at [11, 24] on img at bounding box center [11, 18] width 19 height 19
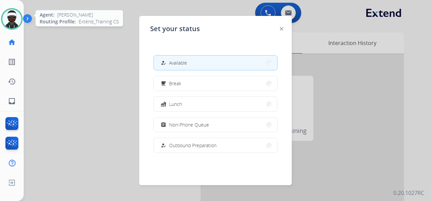
click at [11, 24] on img at bounding box center [11, 18] width 19 height 19
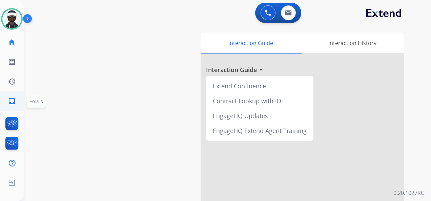
click at [14, 98] on mat-icon "inbox" at bounding box center [12, 101] width 8 height 8
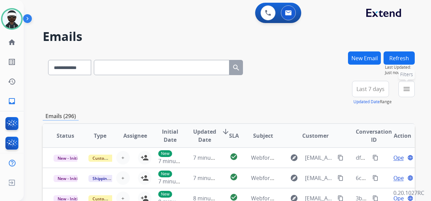
click at [410, 89] on mat-icon "menu" at bounding box center [407, 89] width 8 height 8
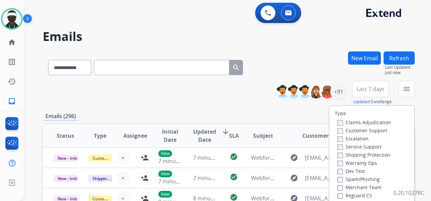
click at [365, 122] on label "Claims Adjudication" at bounding box center [365, 122] width 54 height 6
drag, startPoint x: 354, startPoint y: 123, endPoint x: 354, endPoint y: 129, distance: 6.4
click at [354, 123] on label "Claims Adjudication" at bounding box center [365, 122] width 54 height 6
click at [354, 130] on label "Customer Support" at bounding box center [363, 130] width 50 height 6
click at [368, 156] on label "Shipping Protection" at bounding box center [364, 155] width 53 height 6
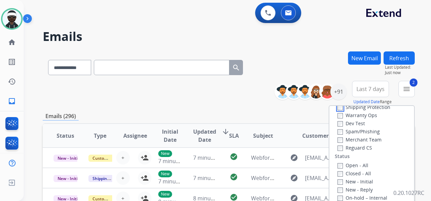
scroll to position [68, 0]
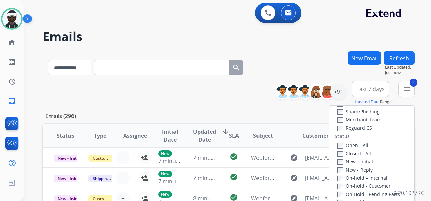
click at [358, 129] on label "Reguard CS" at bounding box center [355, 128] width 35 height 6
click at [354, 150] on div "Closed - All" at bounding box center [373, 154] width 71 height 8
click at [354, 147] on label "Open - All" at bounding box center [353, 145] width 31 height 6
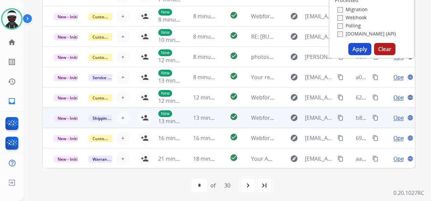
scroll to position [184, 0]
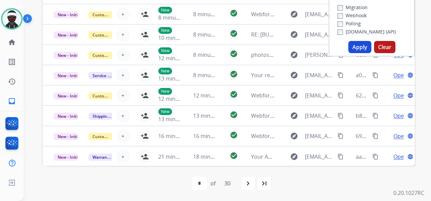
click at [355, 45] on button "Apply" at bounding box center [360, 47] width 23 height 12
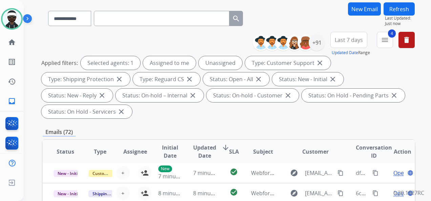
scroll to position [46, 0]
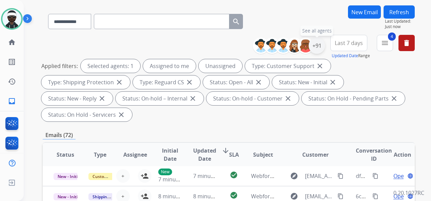
click at [316, 53] on div "+91" at bounding box center [317, 46] width 16 height 16
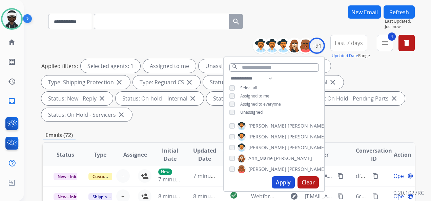
click at [256, 115] on div "**********" at bounding box center [274, 96] width 100 height 43
click at [256, 112] on span "Unassigned" at bounding box center [251, 113] width 22 height 6
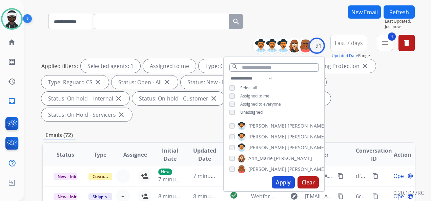
click at [281, 180] on button "Apply" at bounding box center [283, 183] width 23 height 12
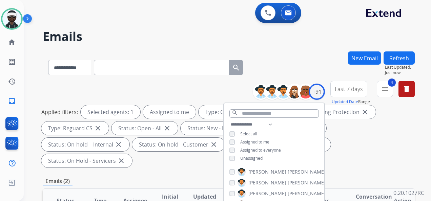
scroll to position [0, 0]
click at [90, 87] on div "**********" at bounding box center [229, 126] width 372 height 90
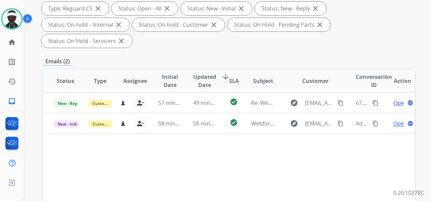
scroll to position [136, 0]
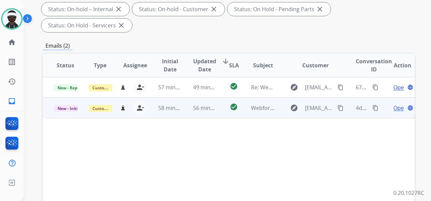
click at [394, 108] on span "Open" at bounding box center [401, 108] width 14 height 8
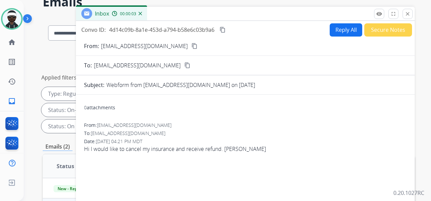
scroll to position [34, 0]
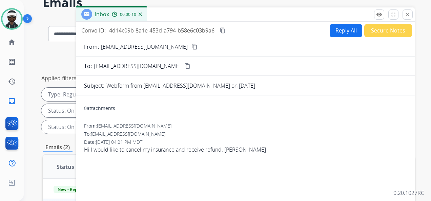
click at [192, 48] on mat-icon "content_copy" at bounding box center [195, 47] width 6 height 6
click at [346, 31] on button "Reply All" at bounding box center [346, 30] width 33 height 13
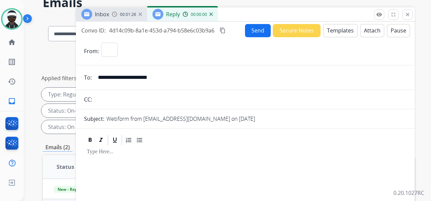
select select "**********"
click at [120, 151] on p at bounding box center [245, 152] width 317 height 6
click at [335, 29] on button "Templates" at bounding box center [340, 30] width 34 height 13
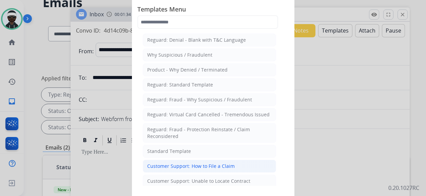
click at [207, 165] on div "Customer Support: How to File a Claim" at bounding box center [190, 166] width 87 height 7
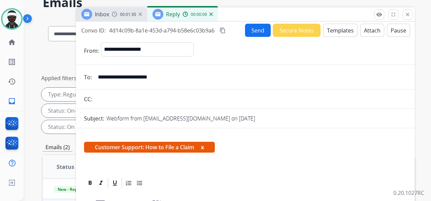
click at [204, 148] on button "x" at bounding box center [202, 147] width 3 height 8
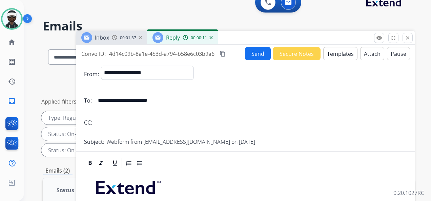
scroll to position [0, 0]
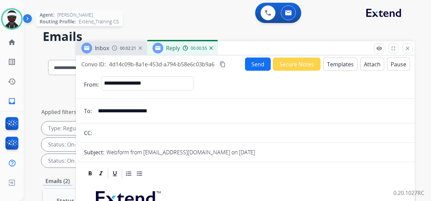
click at [13, 25] on img at bounding box center [11, 18] width 19 height 19
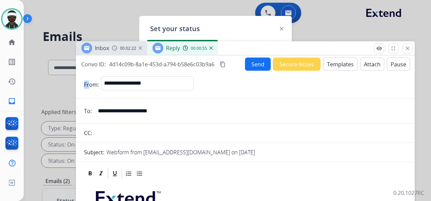
drag, startPoint x: 88, startPoint y: 74, endPoint x: 95, endPoint y: 74, distance: 6.5
click at [407, 51] on mat-icon "close" at bounding box center [408, 48] width 6 height 6
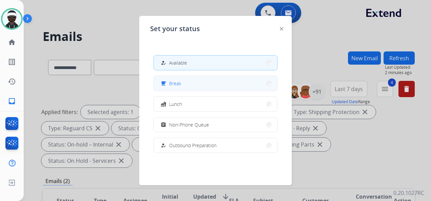
click at [207, 82] on button "free_breakfast Break" at bounding box center [215, 83] width 123 height 15
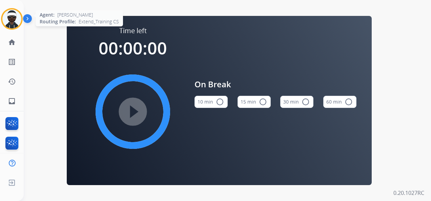
click at [12, 21] on img at bounding box center [11, 18] width 19 height 19
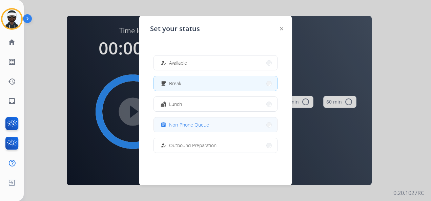
click at [206, 128] on span "Non-Phone Queue" at bounding box center [189, 124] width 40 height 7
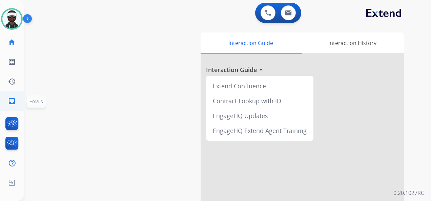
click at [6, 99] on link "inbox Emails" at bounding box center [11, 101] width 19 height 19
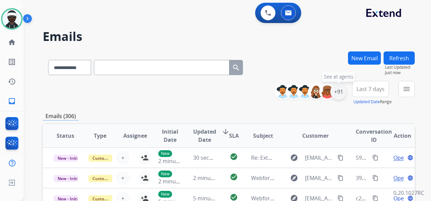
click at [340, 93] on div "+91" at bounding box center [339, 92] width 16 height 16
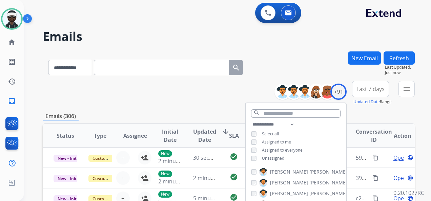
click at [272, 160] on span "Unassigned" at bounding box center [273, 159] width 22 height 6
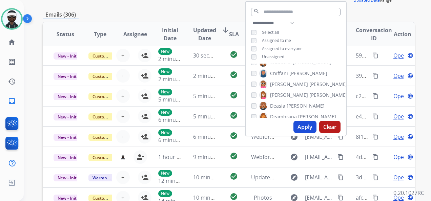
scroll to position [170, 0]
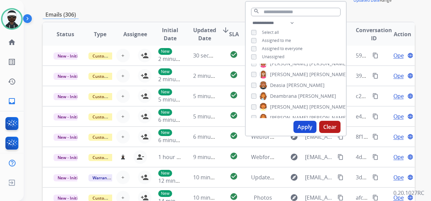
click at [302, 125] on button "Apply" at bounding box center [305, 127] width 23 height 12
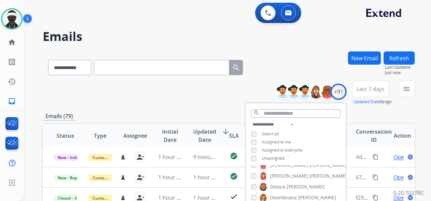
click at [195, 102] on div "**********" at bounding box center [229, 93] width 372 height 24
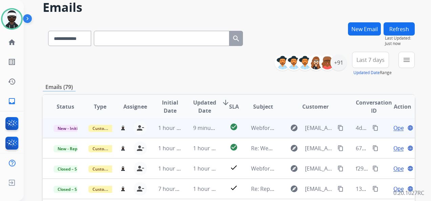
scroll to position [68, 0]
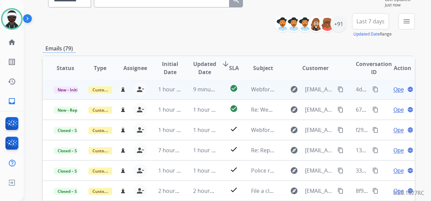
click at [394, 91] on span "Open" at bounding box center [401, 89] width 14 height 8
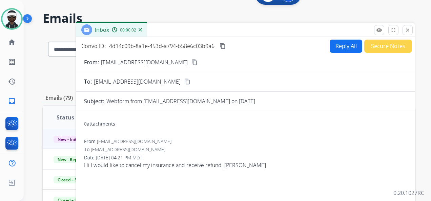
scroll to position [34, 0]
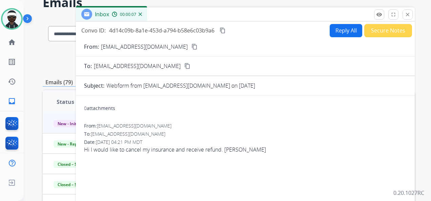
click at [330, 34] on button "Reply All" at bounding box center [346, 30] width 33 height 13
select select "**********"
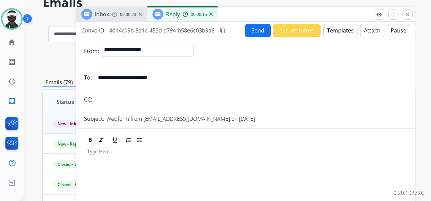
click at [108, 155] on p at bounding box center [245, 152] width 317 height 6
click at [325, 29] on button "Templates" at bounding box center [340, 30] width 34 height 13
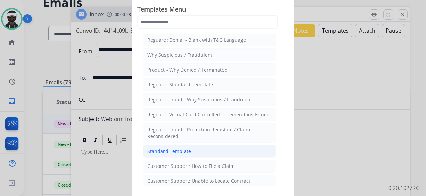
click at [189, 148] on div "Standard Template" at bounding box center [169, 151] width 44 height 7
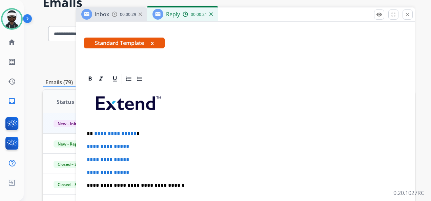
scroll to position [102, 0]
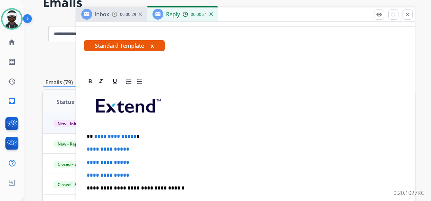
click at [154, 47] on button "x" at bounding box center [152, 46] width 3 height 8
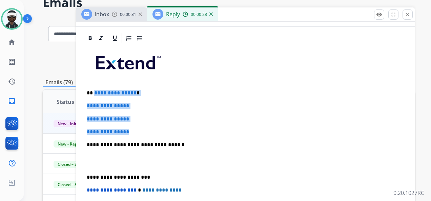
drag, startPoint x: 93, startPoint y: 92, endPoint x: 137, endPoint y: 127, distance: 56.4
click at [137, 127] on div "**********" at bounding box center [245, 160] width 323 height 233
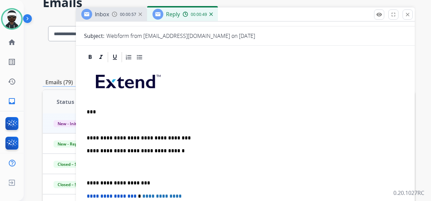
scroll to position [68, 0]
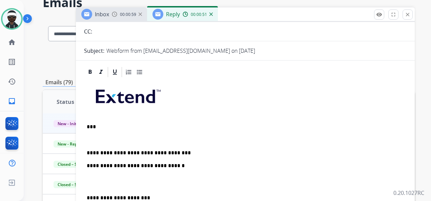
click at [89, 153] on p "**********" at bounding box center [243, 153] width 312 height 6
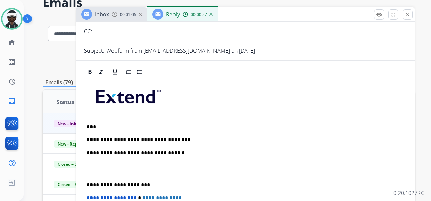
click at [167, 139] on p "**********" at bounding box center [243, 140] width 312 height 6
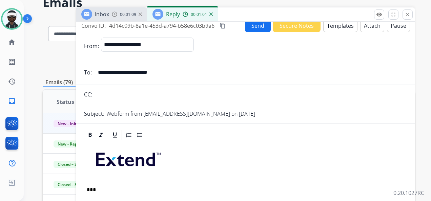
scroll to position [0, 0]
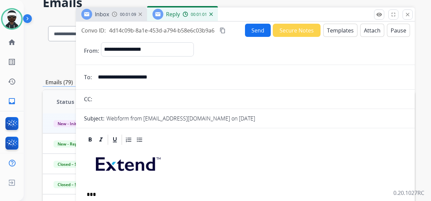
click at [254, 32] on button "Send" at bounding box center [258, 30] width 26 height 13
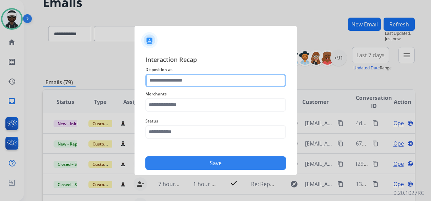
click at [177, 78] on input "text" at bounding box center [215, 81] width 141 height 14
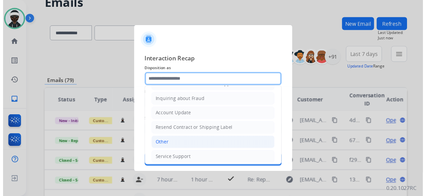
scroll to position [103, 0]
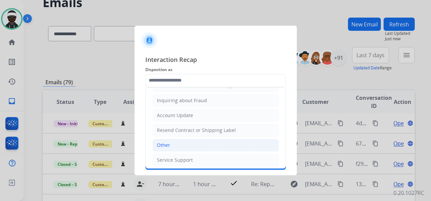
click at [180, 146] on li "Other" at bounding box center [216, 145] width 126 height 13
type input "*****"
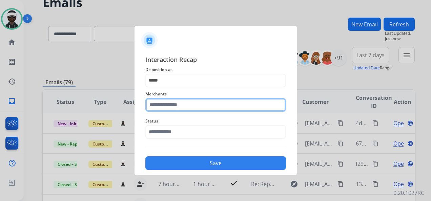
click at [180, 104] on input "text" at bounding box center [215, 105] width 141 height 14
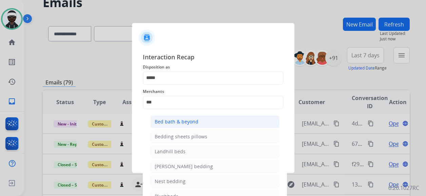
click at [180, 121] on div "Bed bath & beyond" at bounding box center [177, 121] width 44 height 7
type input "**********"
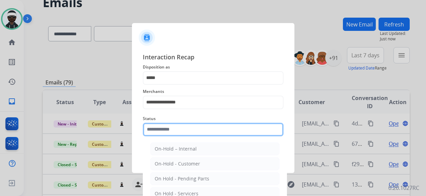
click at [203, 134] on input "text" at bounding box center [213, 130] width 141 height 14
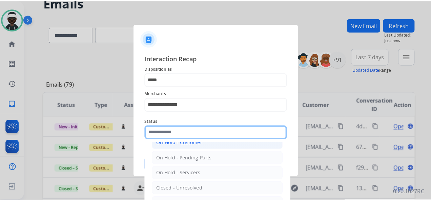
scroll to position [34, 0]
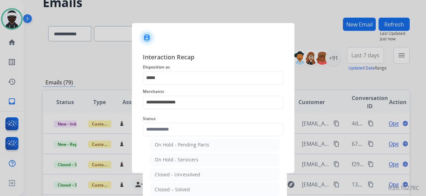
click at [183, 194] on li "Closed – Solved" at bounding box center [214, 189] width 129 height 13
type input "**********"
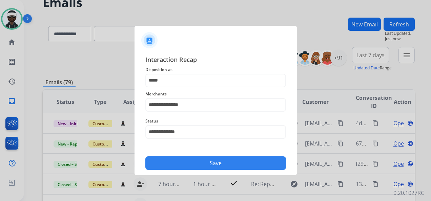
click at [207, 160] on button "Save" at bounding box center [215, 164] width 141 height 14
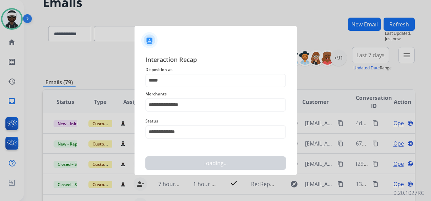
scroll to position [0, 0]
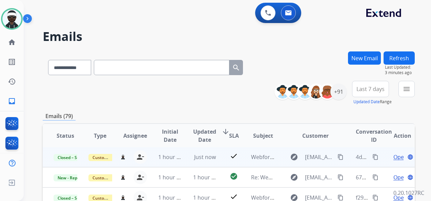
click at [394, 159] on span "Open" at bounding box center [401, 157] width 14 height 8
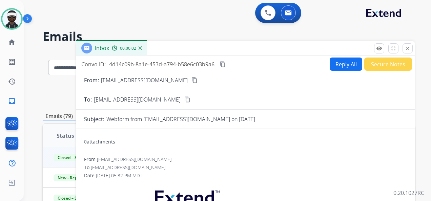
drag, startPoint x: 222, startPoint y: 65, endPoint x: 394, endPoint y: 56, distance: 171.4
click at [222, 65] on mat-icon "content_copy" at bounding box center [223, 64] width 6 height 6
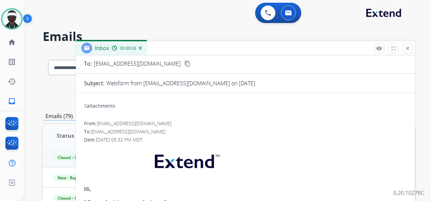
scroll to position [108, 0]
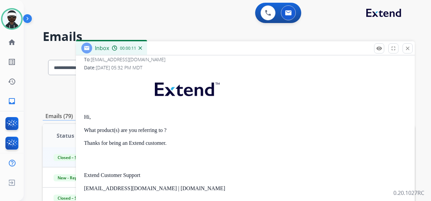
click at [409, 45] on button "close Close" at bounding box center [408, 48] width 10 height 10
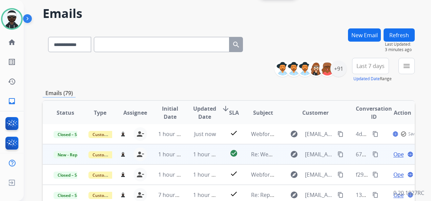
scroll to position [34, 0]
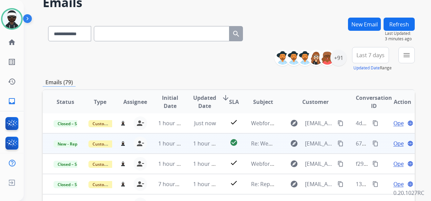
click at [394, 144] on span "Open" at bounding box center [401, 144] width 14 height 8
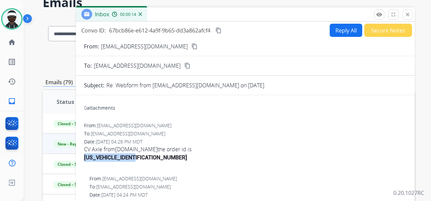
drag, startPoint x: 127, startPoint y: 157, endPoint x: 84, endPoint y: 160, distance: 42.8
click at [84, 160] on div "CPX25146211013689" at bounding box center [245, 158] width 323 height 8
copy span "CPX25146211013689"
click at [147, 163] on div at bounding box center [245, 166] width 323 height 8
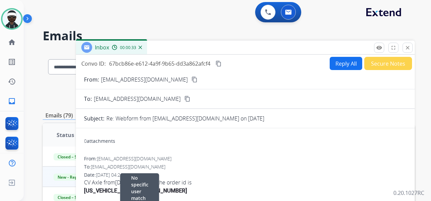
scroll to position [0, 0]
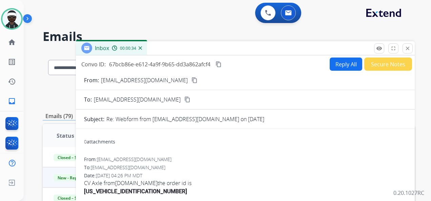
click at [192, 82] on mat-icon "content_copy" at bounding box center [195, 80] width 6 height 6
click at [21, 18] on div at bounding box center [12, 19] width 22 height 22
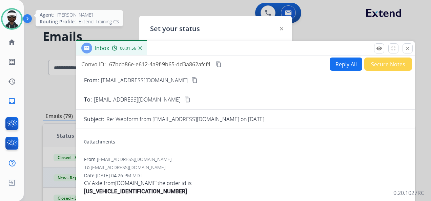
click at [20, 18] on img at bounding box center [11, 18] width 19 height 19
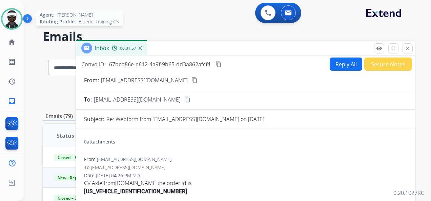
click at [20, 18] on img at bounding box center [11, 18] width 19 height 19
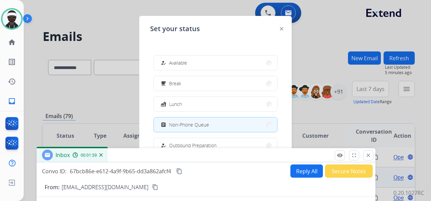
drag, startPoint x: 326, startPoint y: 49, endPoint x: 287, endPoint y: 150, distance: 108.4
click at [287, 153] on div "Inbox 00:01:59" at bounding box center [206, 155] width 339 height 14
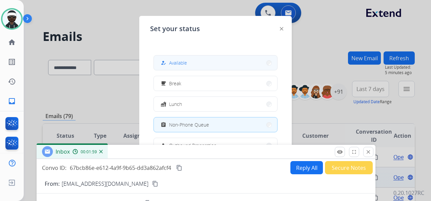
click at [200, 55] on div "how_to_reg Available" at bounding box center [216, 62] width 124 height 15
click at [207, 63] on button "how_to_reg Available" at bounding box center [215, 63] width 123 height 15
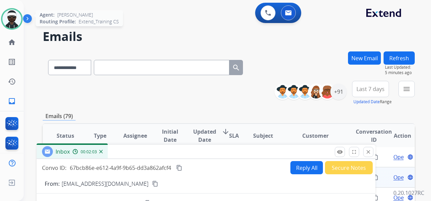
click at [15, 20] on img at bounding box center [11, 18] width 19 height 19
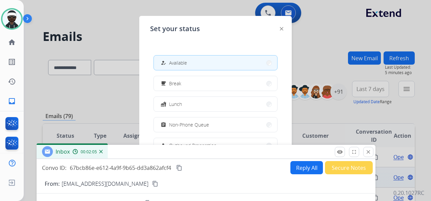
click at [283, 28] on img at bounding box center [281, 28] width 3 height 3
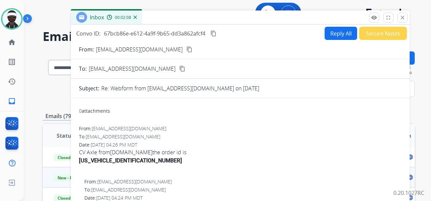
drag, startPoint x: 298, startPoint y: 157, endPoint x: 333, endPoint y: 21, distance: 140.2
click at [333, 21] on div "Inbox 00:02:08" at bounding box center [240, 18] width 339 height 14
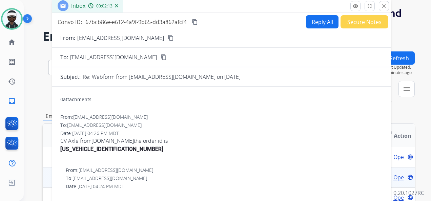
drag, startPoint x: 279, startPoint y: 17, endPoint x: 261, endPoint y: 3, distance: 22.7
click at [261, 3] on div "Inbox 00:02:13" at bounding box center [221, 6] width 339 height 14
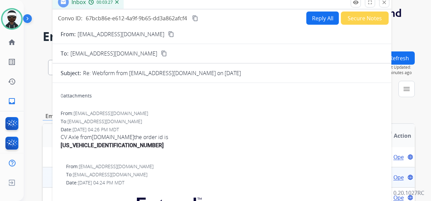
click at [382, 3] on mat-icon "close" at bounding box center [384, 2] width 6 height 6
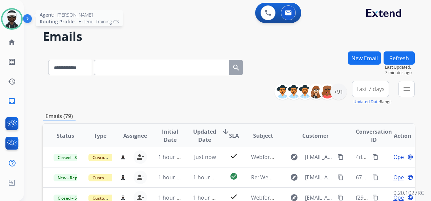
click at [19, 15] on img at bounding box center [11, 18] width 19 height 19
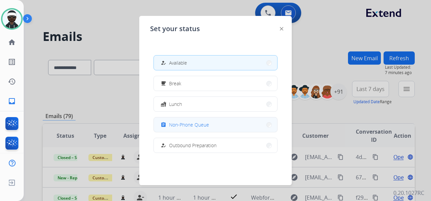
click at [220, 126] on button "assignment Non-Phone Queue" at bounding box center [215, 125] width 123 height 15
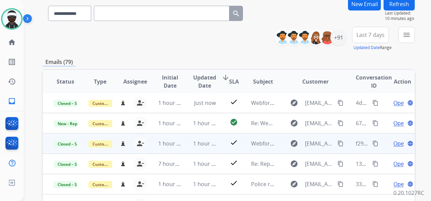
scroll to position [68, 0]
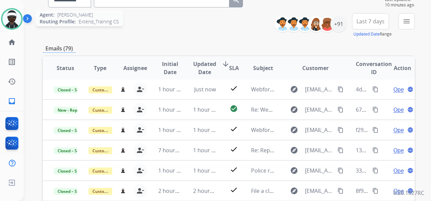
click at [14, 11] on img at bounding box center [11, 18] width 19 height 19
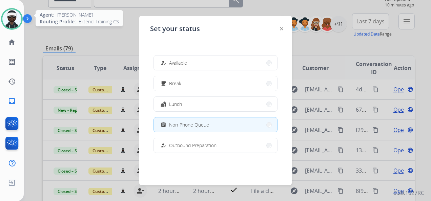
click at [14, 14] on img at bounding box center [11, 18] width 19 height 19
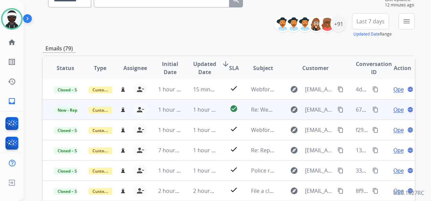
click at [394, 111] on span "Open" at bounding box center [401, 110] width 14 height 8
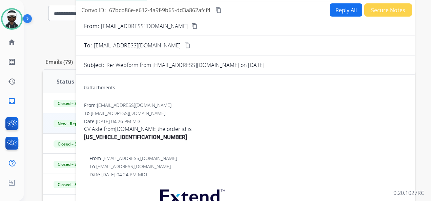
scroll to position [34, 0]
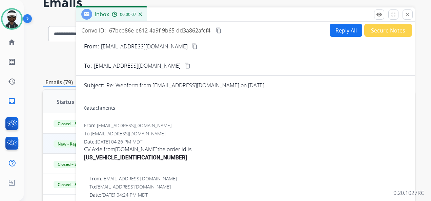
click at [330, 35] on button "Reply All" at bounding box center [346, 30] width 33 height 13
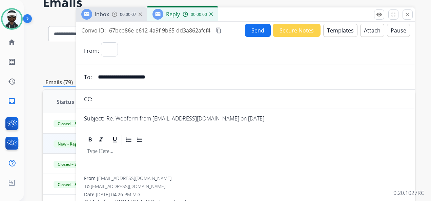
select select "**********"
click at [339, 31] on button "Templates" at bounding box center [340, 30] width 34 height 13
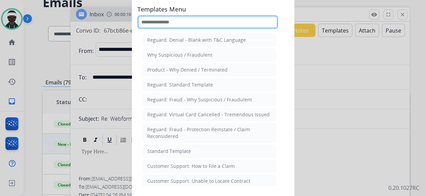
click at [187, 21] on input "text" at bounding box center [207, 22] width 141 height 14
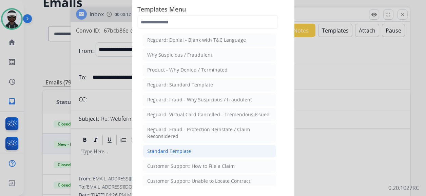
click at [192, 148] on li "Standard Template" at bounding box center [209, 151] width 133 height 13
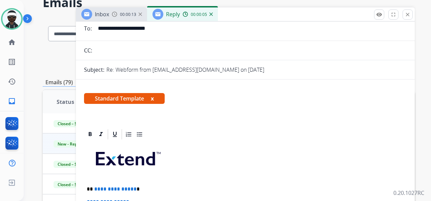
scroll to position [68, 0]
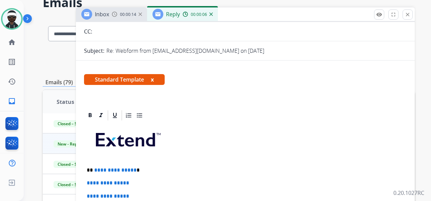
click at [154, 80] on button "x" at bounding box center [152, 80] width 3 height 8
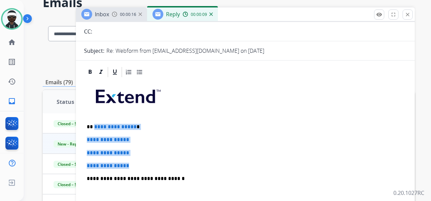
drag, startPoint x: 115, startPoint y: 164, endPoint x: 99, endPoint y: 124, distance: 43.1
click at [94, 124] on div "**********" at bounding box center [245, 194] width 323 height 233
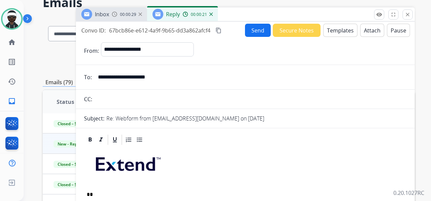
scroll to position [0, 0]
click at [254, 35] on button "Send" at bounding box center [258, 30] width 26 height 13
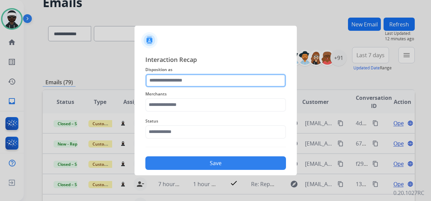
click at [187, 75] on input "text" at bounding box center [215, 81] width 141 height 14
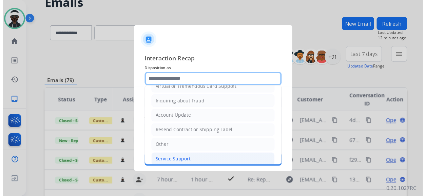
scroll to position [102, 0]
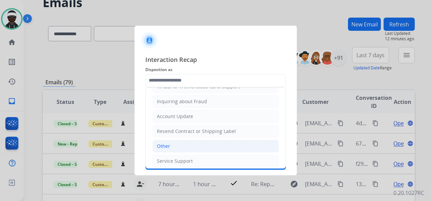
click at [178, 146] on li "Other" at bounding box center [216, 146] width 126 height 13
type input "*****"
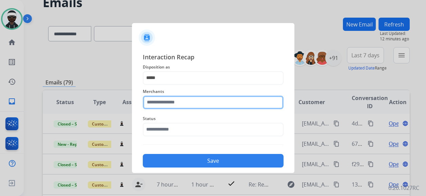
click at [172, 104] on input "text" at bounding box center [213, 103] width 141 height 14
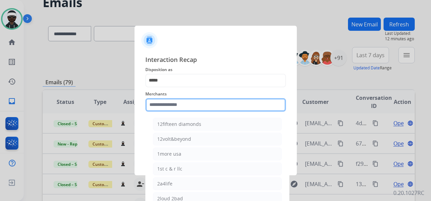
click at [203, 98] on input "text" at bounding box center [215, 105] width 141 height 14
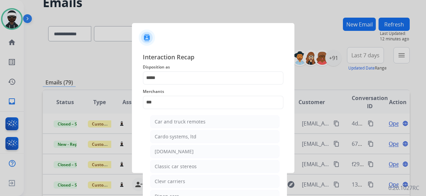
click at [183, 151] on div "[DOMAIN_NAME]" at bounding box center [174, 151] width 39 height 7
type input "**********"
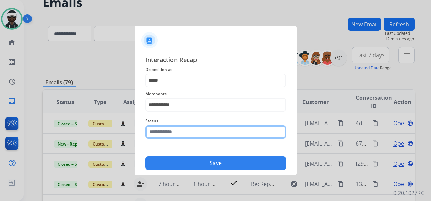
click at [180, 131] on input "text" at bounding box center [215, 132] width 141 height 14
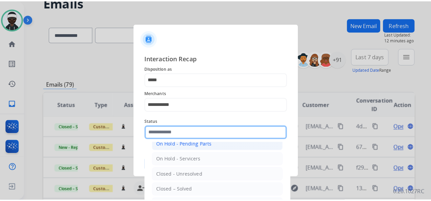
scroll to position [39, 0]
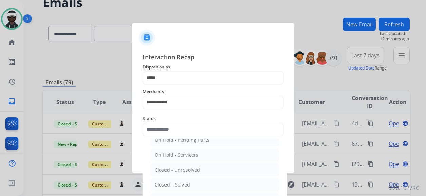
drag, startPoint x: 181, startPoint y: 186, endPoint x: 187, endPoint y: 181, distance: 7.7
click at [182, 186] on div "Closed – Solved" at bounding box center [172, 184] width 35 height 7
type input "**********"
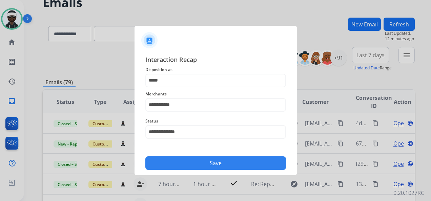
click at [210, 160] on button "Save" at bounding box center [215, 164] width 141 height 14
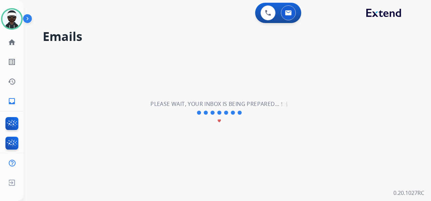
scroll to position [0, 0]
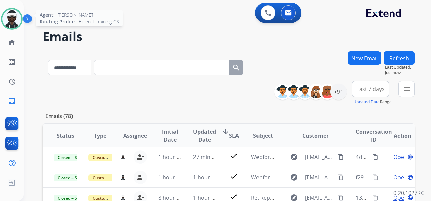
click at [13, 13] on img at bounding box center [11, 18] width 19 height 19
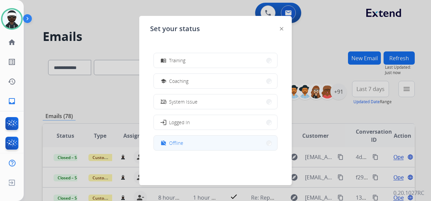
scroll to position [127, 0]
click at [193, 142] on button "work_off Offline" at bounding box center [215, 142] width 123 height 15
